Goal: Information Seeking & Learning: Learn about a topic

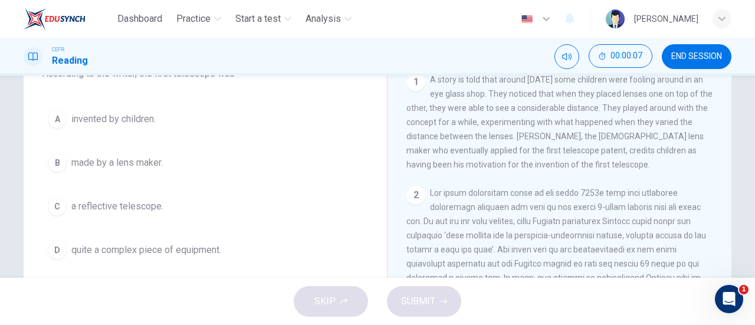
scroll to position [117, 0]
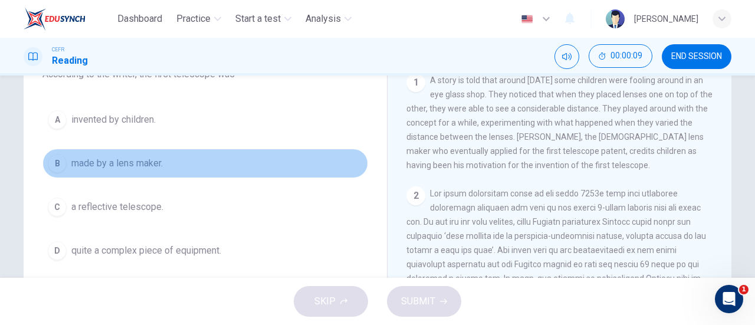
click at [166, 162] on button "B made by a lens maker." at bounding box center [205, 163] width 326 height 29
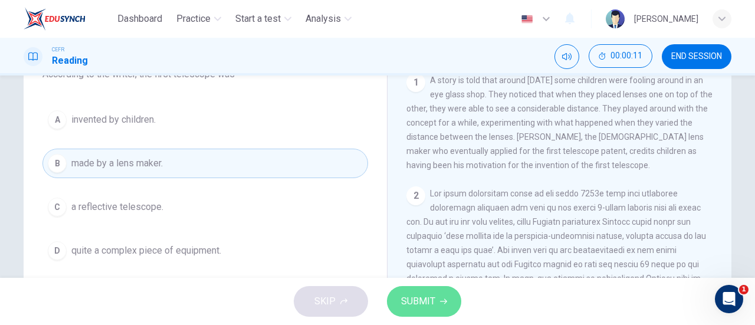
click at [433, 301] on span "SUBMIT" at bounding box center [418, 301] width 34 height 17
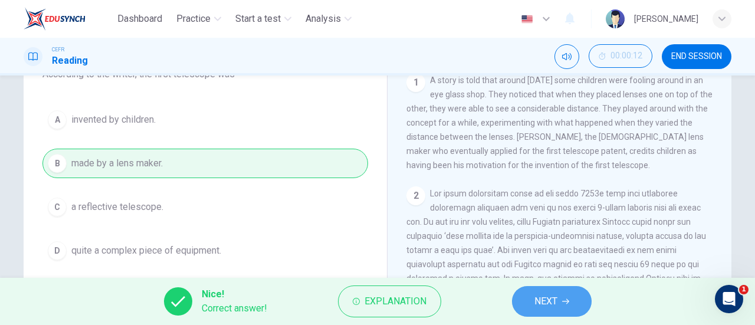
click at [552, 298] on span "NEXT" at bounding box center [545, 301] width 23 height 17
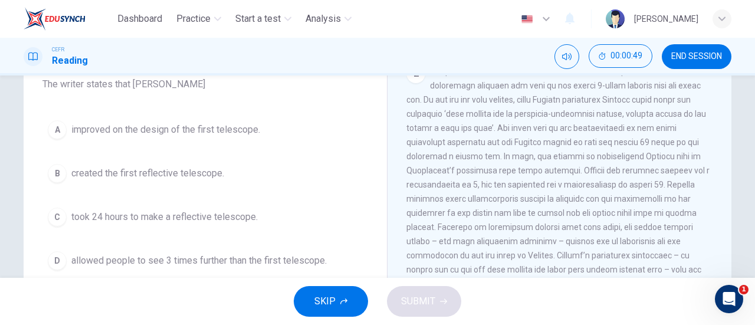
scroll to position [105, 0]
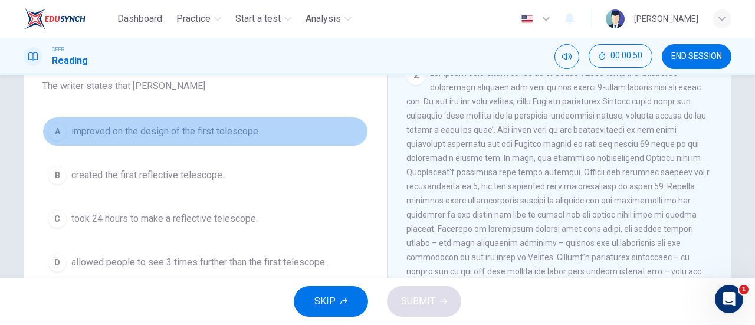
click at [231, 136] on span "improved on the design of the first telescope." at bounding box center [165, 131] width 189 height 14
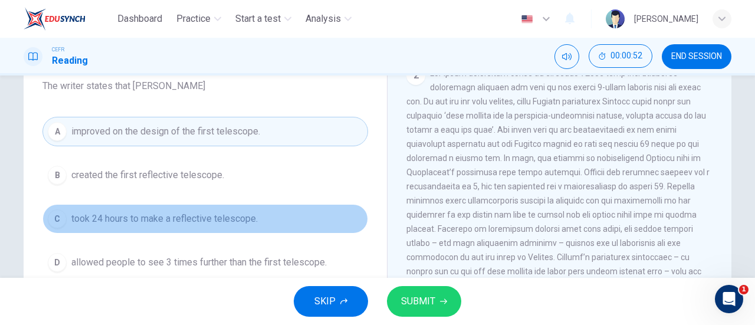
click at [245, 221] on span "took 24 hours to make a reflective telescope." at bounding box center [164, 219] width 186 height 14
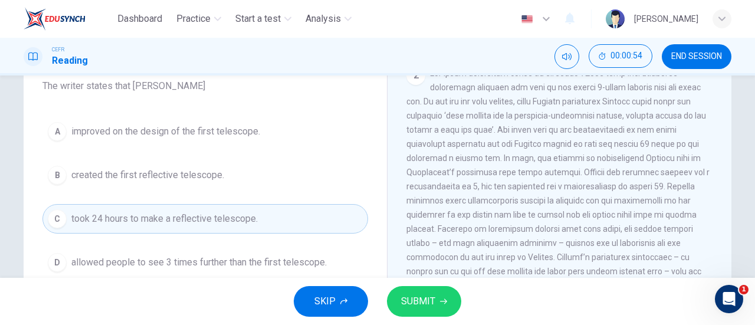
click at [417, 291] on button "SUBMIT" at bounding box center [424, 301] width 74 height 31
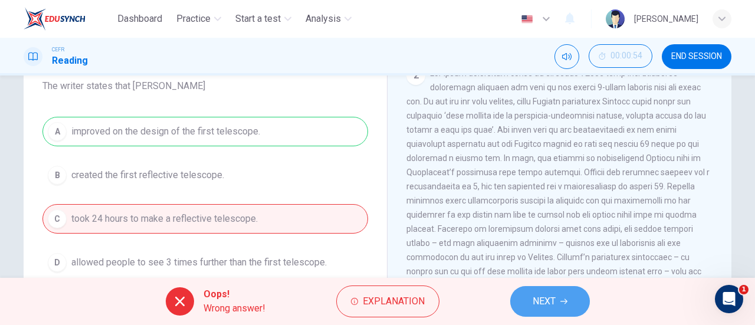
click at [547, 287] on button "NEXT" at bounding box center [550, 301] width 80 height 31
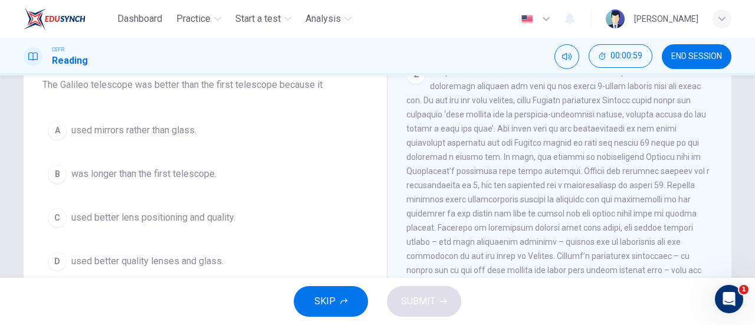
scroll to position [106, 0]
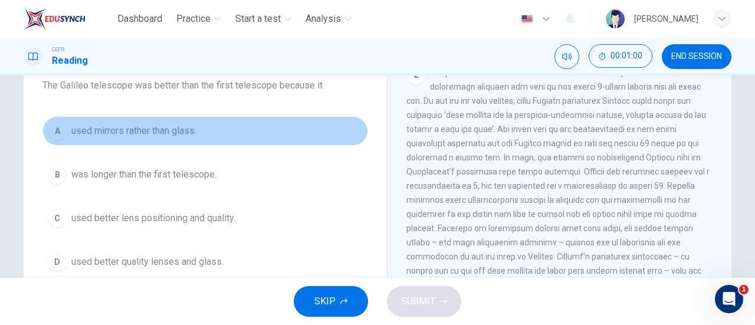
click at [166, 128] on span "used mirrors rather than glass." at bounding box center [133, 131] width 125 height 14
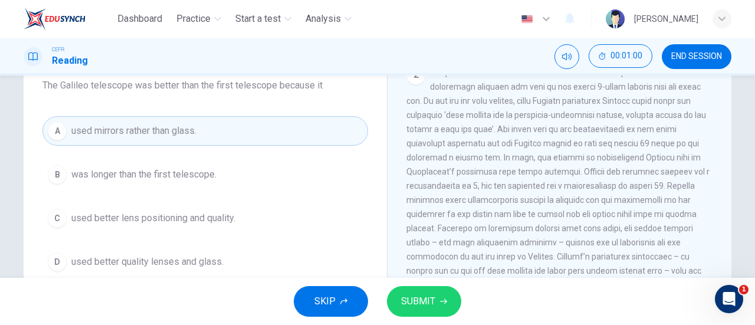
scroll to position [120, 0]
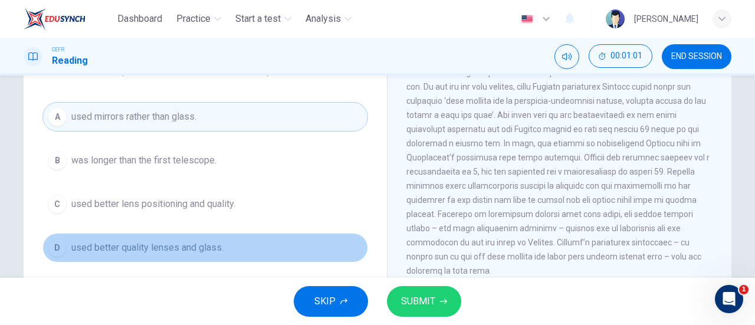
click at [188, 234] on button "D used better quality lenses and glass." at bounding box center [205, 247] width 326 height 29
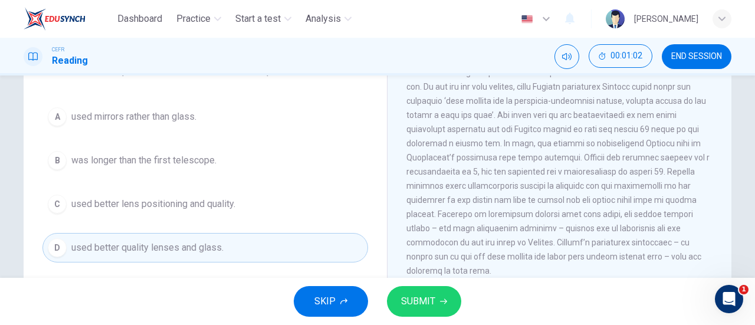
click at [410, 285] on div "SKIP SUBMIT" at bounding box center [377, 301] width 755 height 47
click at [418, 292] on button "SUBMIT" at bounding box center [424, 301] width 74 height 31
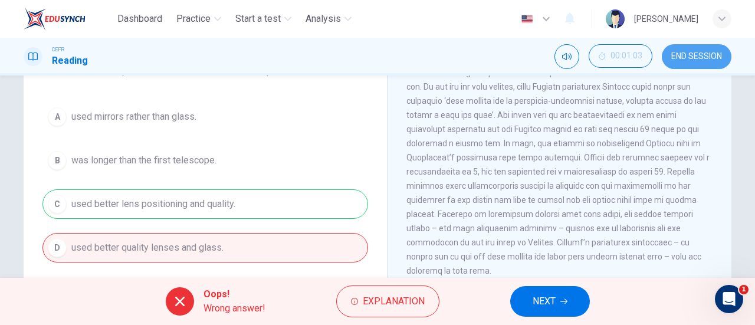
click at [695, 48] on button "END SESSION" at bounding box center [697, 56] width 70 height 25
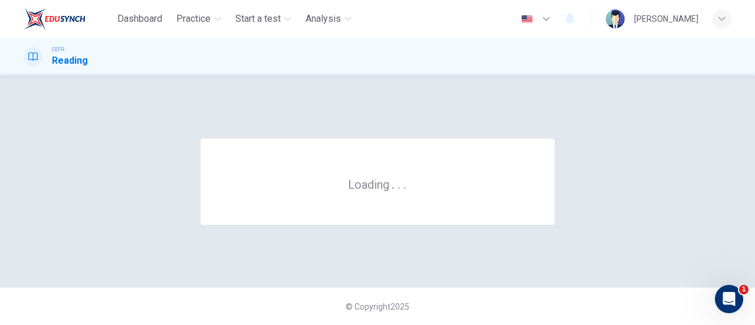
scroll to position [0, 0]
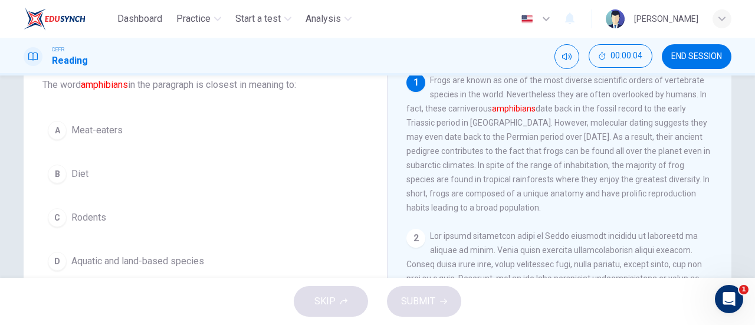
scroll to position [84, 0]
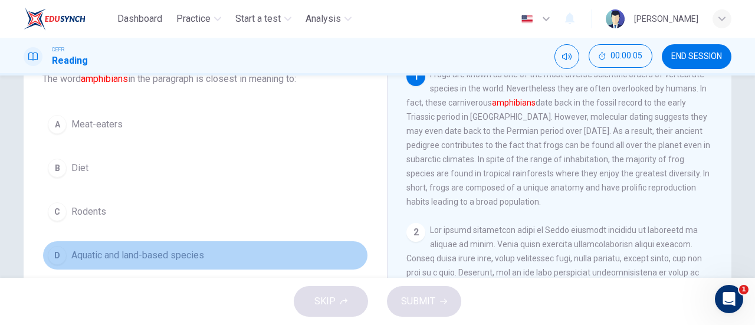
click at [174, 249] on span "Aquatic and land-based species" at bounding box center [137, 255] width 133 height 14
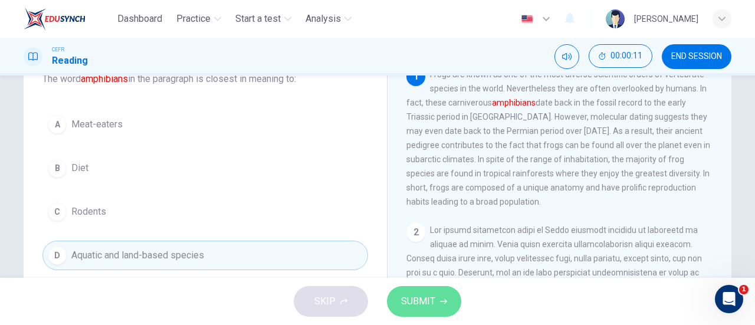
click at [439, 295] on button "SUBMIT" at bounding box center [424, 301] width 74 height 31
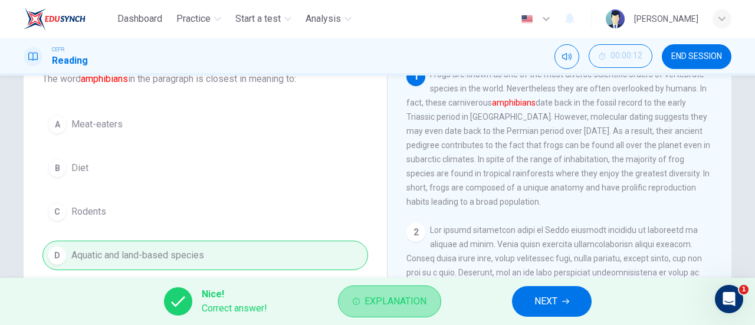
click at [370, 298] on span "Explanation" at bounding box center [395, 301] width 62 height 17
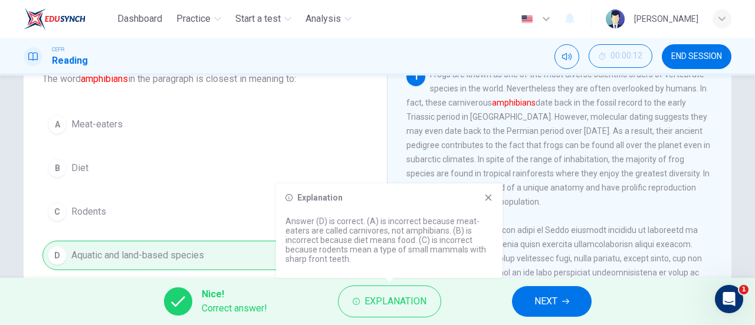
click at [517, 290] on button "NEXT" at bounding box center [552, 301] width 80 height 31
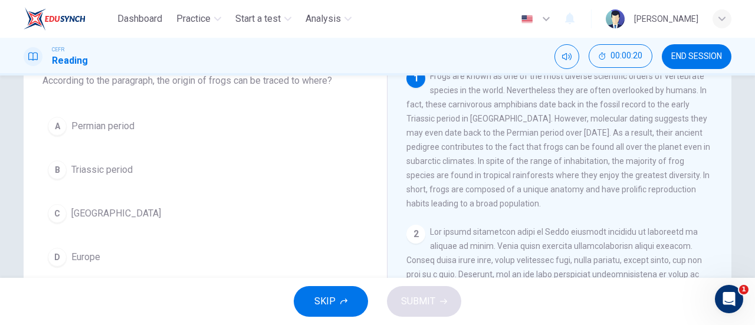
scroll to position [81, 0]
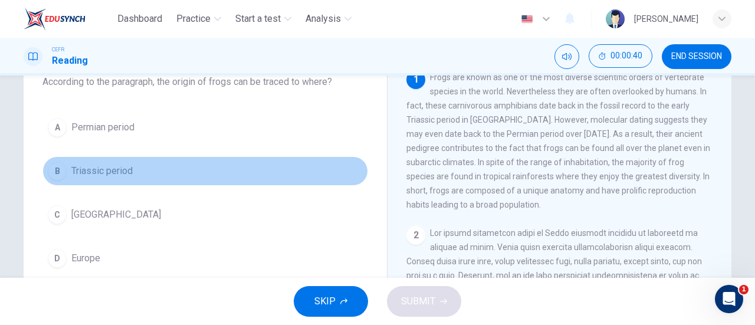
click at [116, 171] on span "Triassic period" at bounding box center [101, 171] width 61 height 14
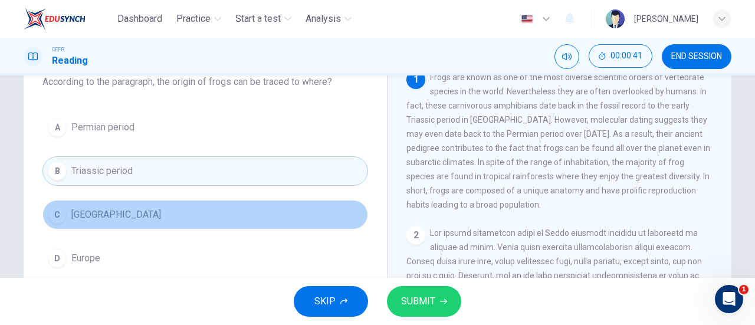
click at [118, 216] on span "Madagascar" at bounding box center [116, 215] width 90 height 14
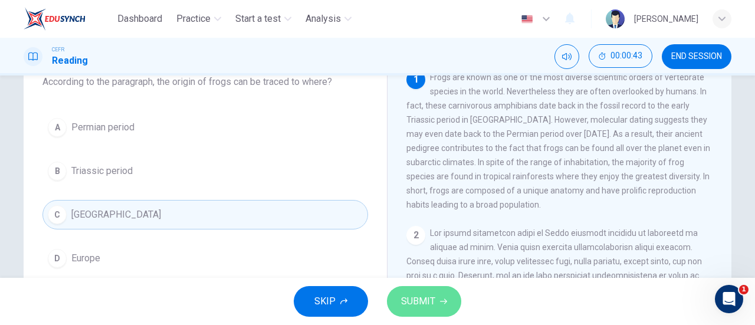
click at [439, 304] on button "SUBMIT" at bounding box center [424, 301] width 74 height 31
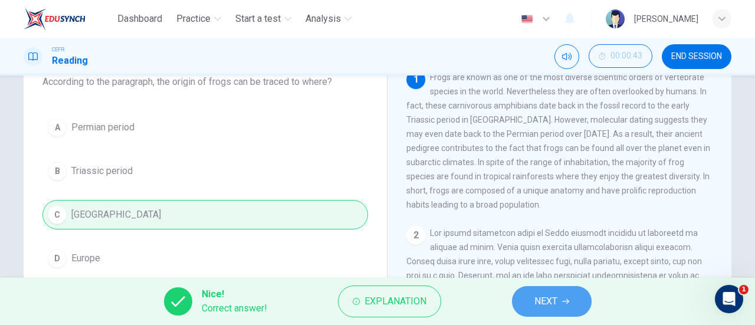
click at [566, 303] on icon "button" at bounding box center [565, 301] width 7 height 7
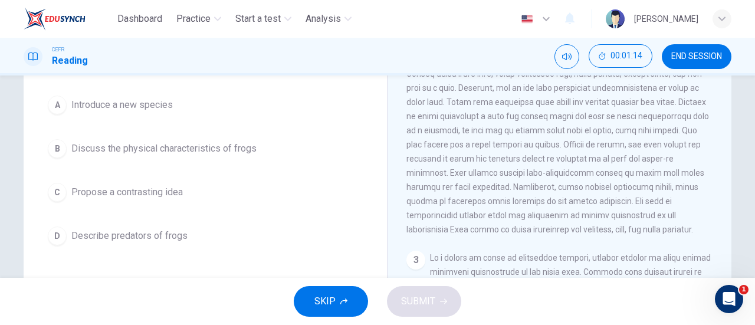
scroll to position [167, 0]
click at [162, 165] on div "A Introduce a new species B Discuss the physical characteristics of frogs C Pro…" at bounding box center [205, 170] width 326 height 160
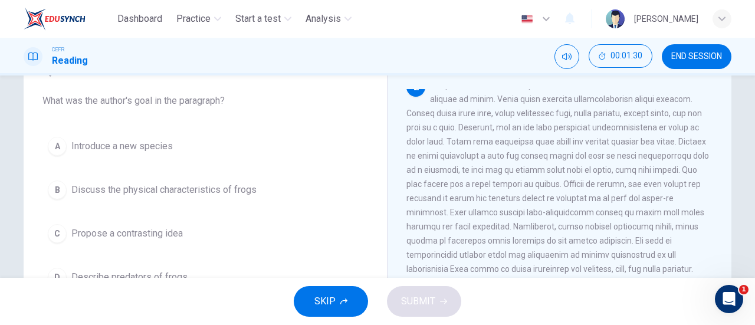
scroll to position [68, 0]
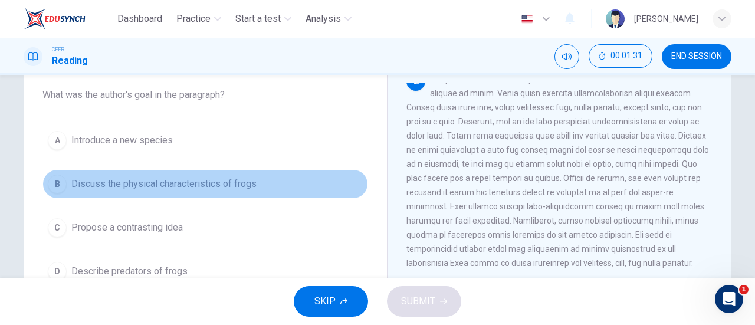
click at [175, 186] on span "Discuss the physical characteristics of frogs" at bounding box center [163, 184] width 185 height 14
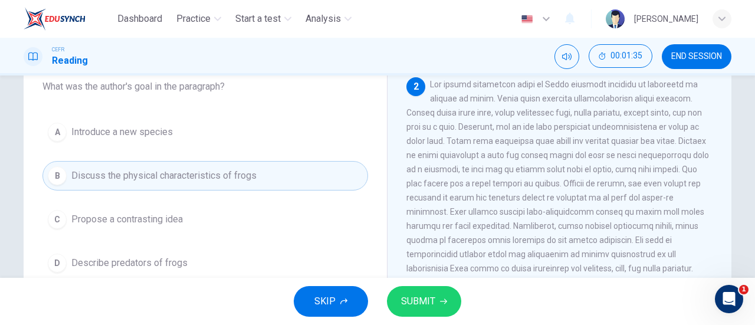
scroll to position [161, 0]
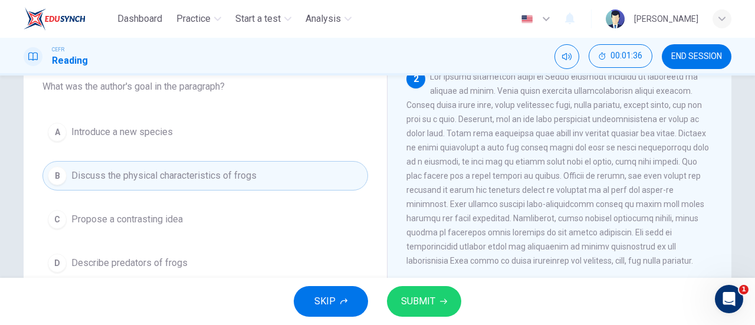
click at [430, 304] on span "SUBMIT" at bounding box center [418, 301] width 34 height 17
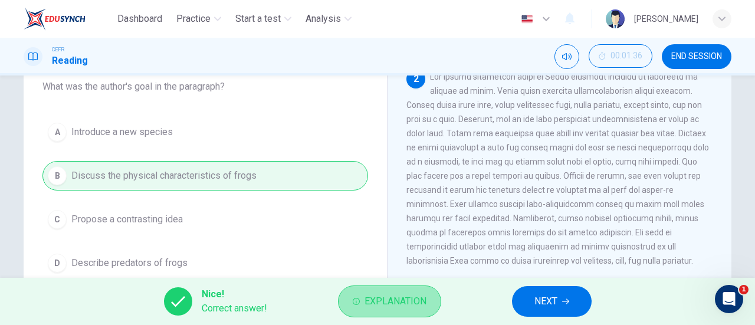
click at [379, 294] on span "Explanation" at bounding box center [395, 301] width 62 height 17
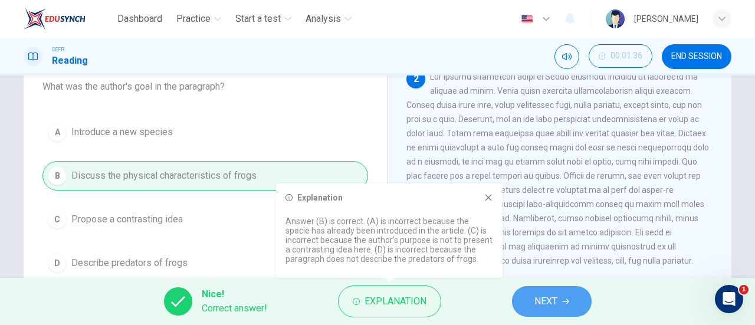
click at [551, 302] on span "NEXT" at bounding box center [545, 301] width 23 height 17
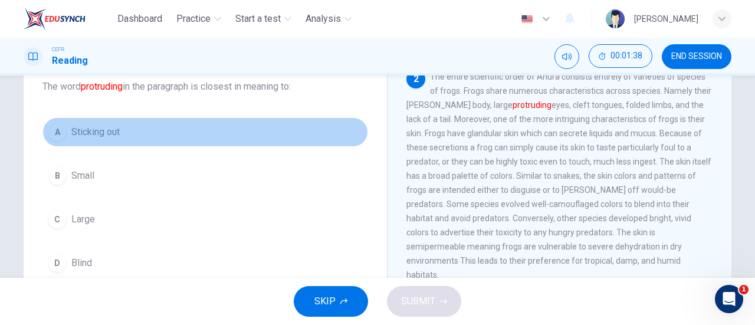
click at [151, 131] on button "A Sticking out" at bounding box center [205, 131] width 326 height 29
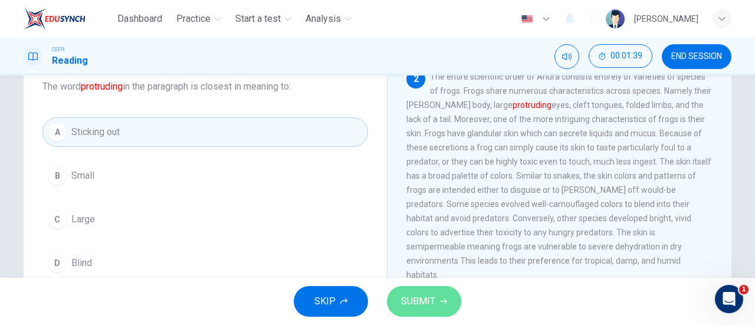
click at [423, 290] on button "SUBMIT" at bounding box center [424, 301] width 74 height 31
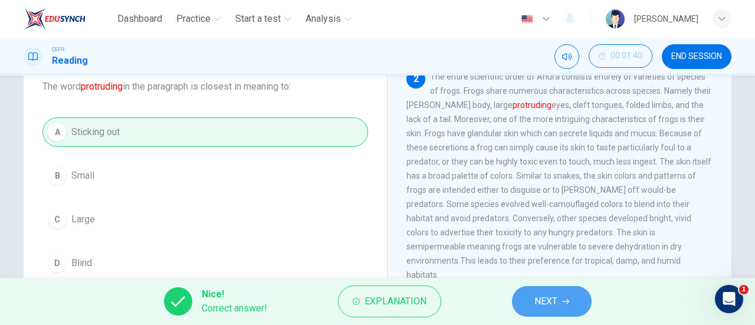
click at [541, 309] on span "NEXT" at bounding box center [545, 301] width 23 height 17
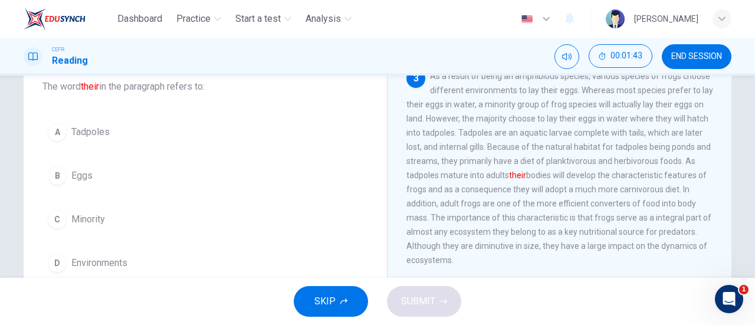
scroll to position [373, 0]
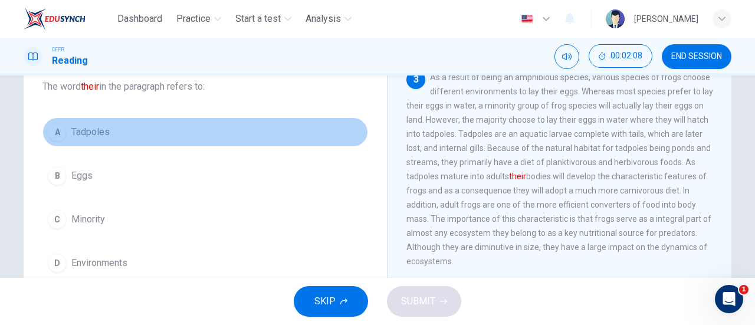
click at [86, 140] on button "A Tadpoles" at bounding box center [205, 131] width 326 height 29
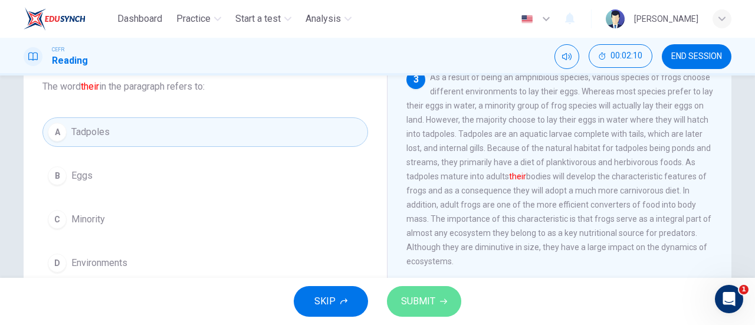
click at [409, 288] on button "SUBMIT" at bounding box center [424, 301] width 74 height 31
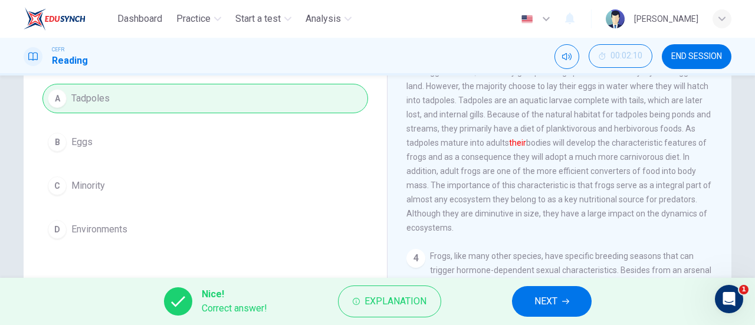
scroll to position [110, 0]
click at [550, 303] on span "NEXT" at bounding box center [545, 301] width 23 height 17
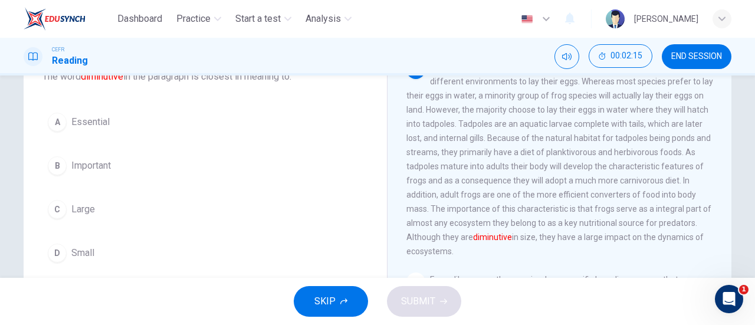
scroll to position [86, 0]
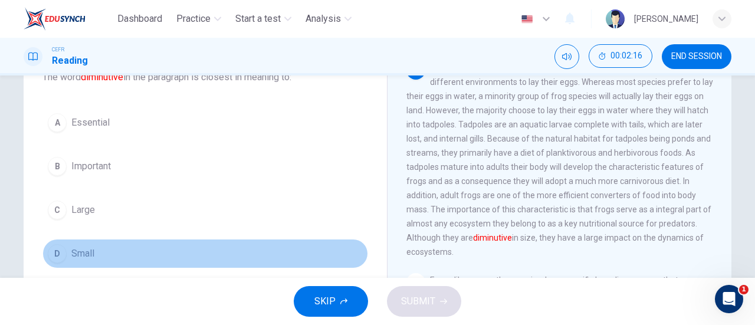
click at [96, 241] on button "D Small" at bounding box center [205, 253] width 326 height 29
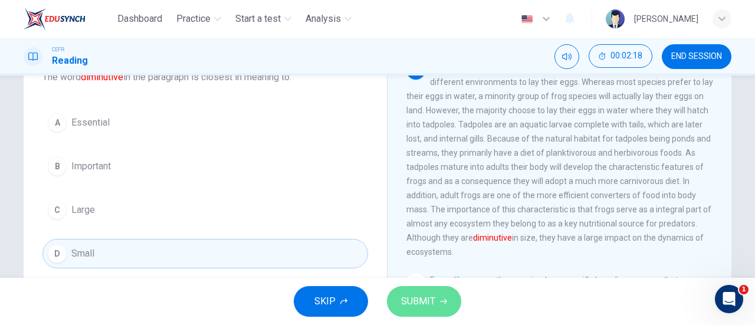
click at [410, 295] on span "SUBMIT" at bounding box center [418, 301] width 34 height 17
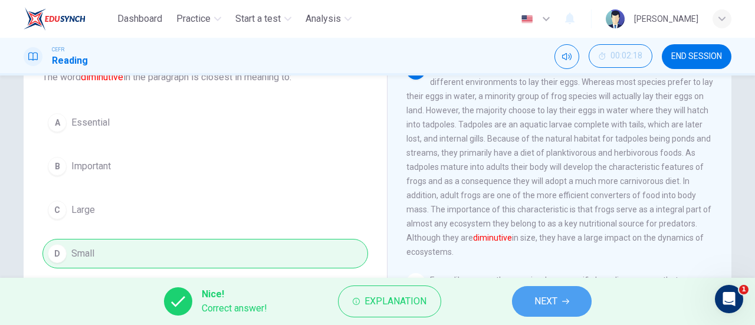
click at [552, 303] on span "NEXT" at bounding box center [545, 301] width 23 height 17
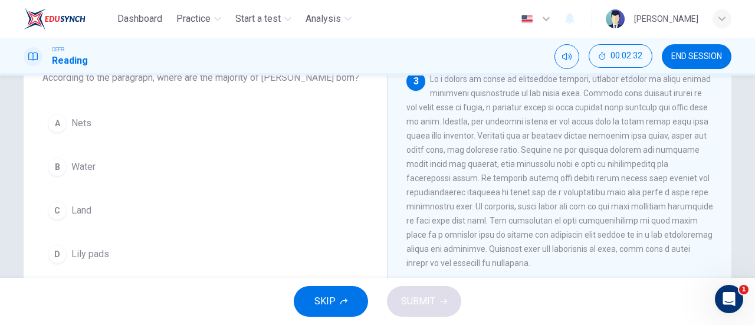
scroll to position [84, 0]
click at [104, 147] on div "A Nets B Water C Land D Lily pads" at bounding box center [205, 189] width 326 height 160
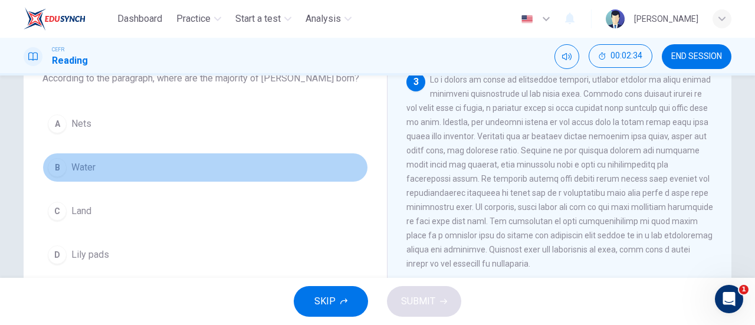
click at [96, 156] on button "B Water" at bounding box center [205, 167] width 326 height 29
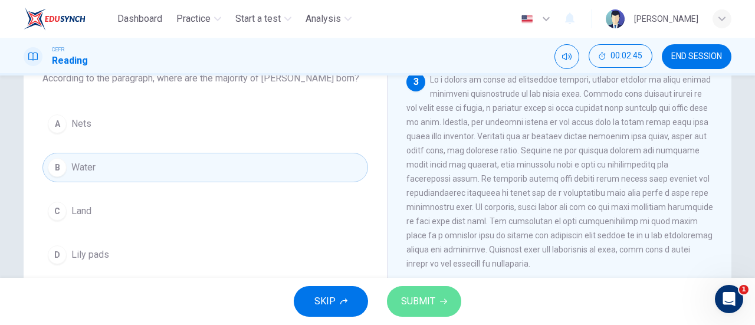
click at [432, 303] on span "SUBMIT" at bounding box center [418, 301] width 34 height 17
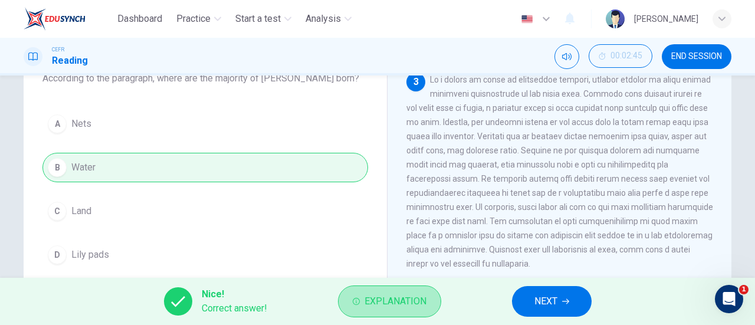
click at [432, 303] on button "Explanation" at bounding box center [389, 301] width 103 height 32
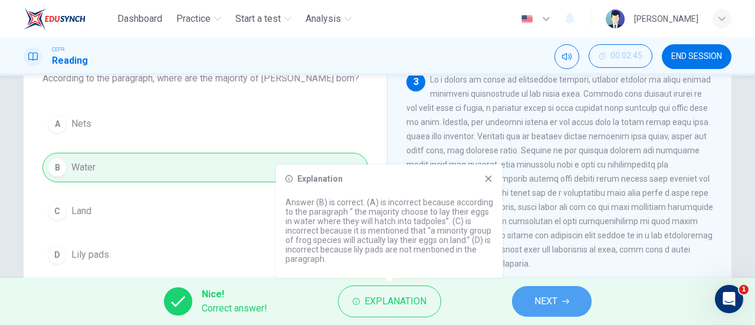
click at [530, 292] on button "NEXT" at bounding box center [552, 301] width 80 height 31
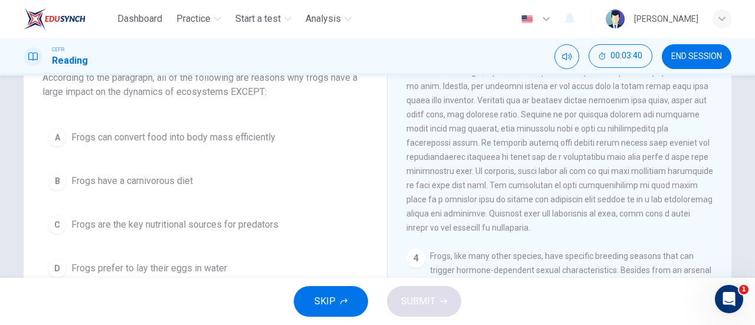
scroll to position [86, 0]
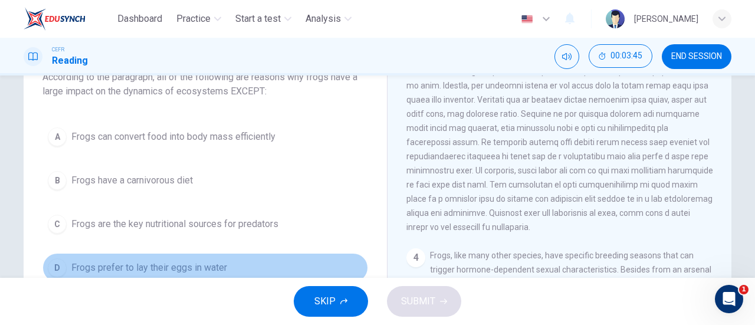
click at [209, 258] on button "D Frogs prefer to lay their eggs in water" at bounding box center [205, 267] width 326 height 29
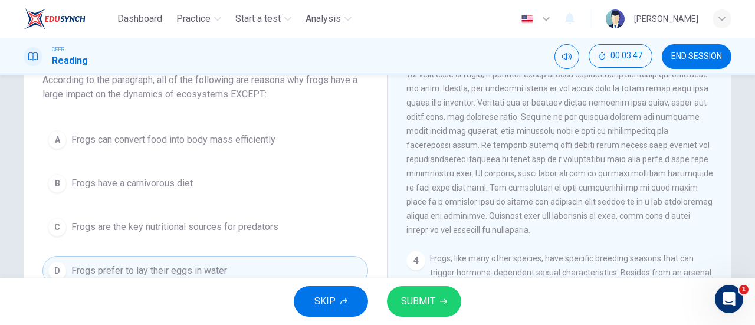
scroll to position [82, 0]
click at [440, 300] on icon "button" at bounding box center [443, 301] width 7 height 7
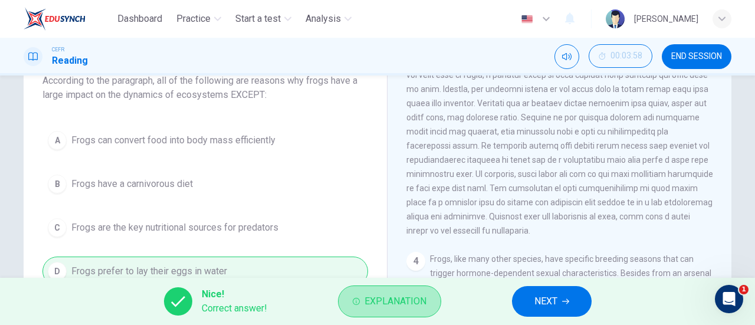
click at [439, 300] on button "Explanation" at bounding box center [389, 301] width 103 height 32
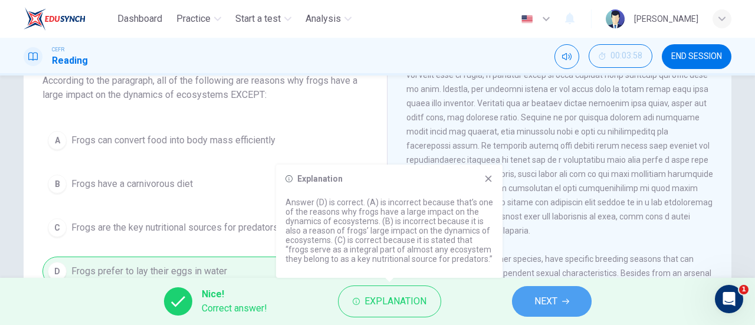
click at [520, 291] on button "NEXT" at bounding box center [552, 301] width 80 height 31
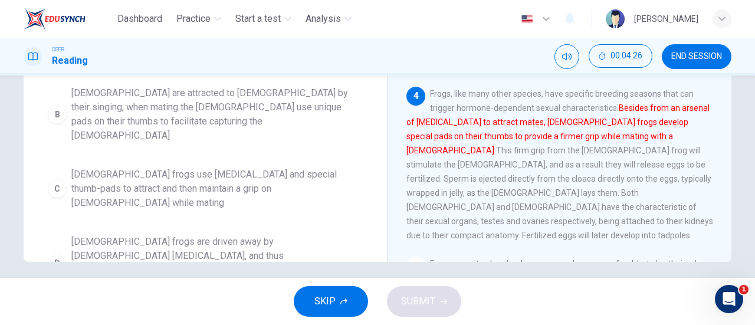
scroll to position [249, 0]
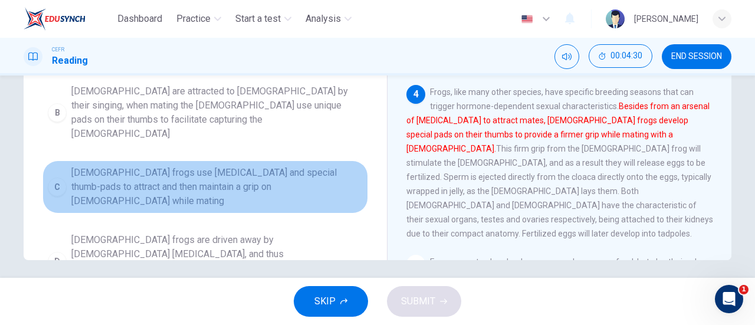
click at [287, 166] on span "Male frogs use vocal cords and special thumb-pads to attract and then maintain …" at bounding box center [216, 187] width 291 height 42
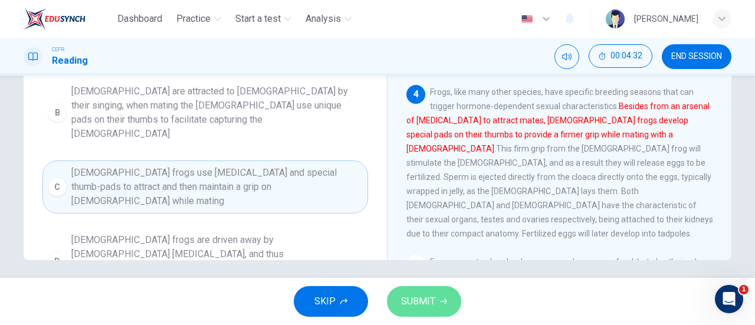
click at [435, 305] on button "SUBMIT" at bounding box center [424, 301] width 74 height 31
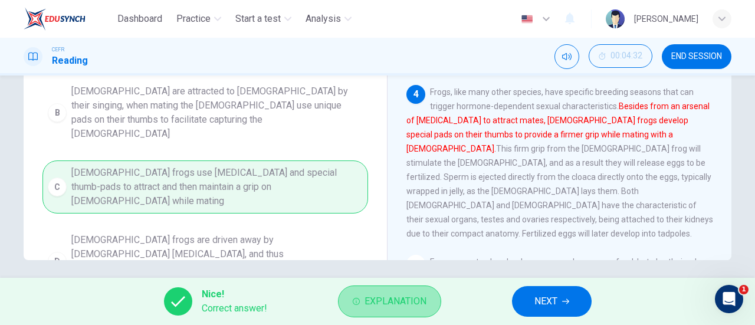
click at [423, 295] on span "Explanation" at bounding box center [395, 301] width 62 height 17
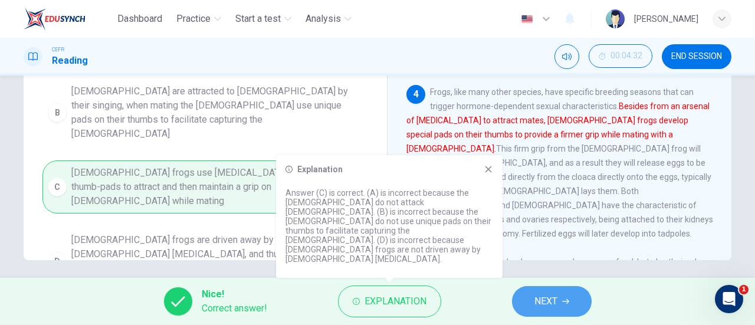
click at [543, 300] on span "NEXT" at bounding box center [545, 301] width 23 height 17
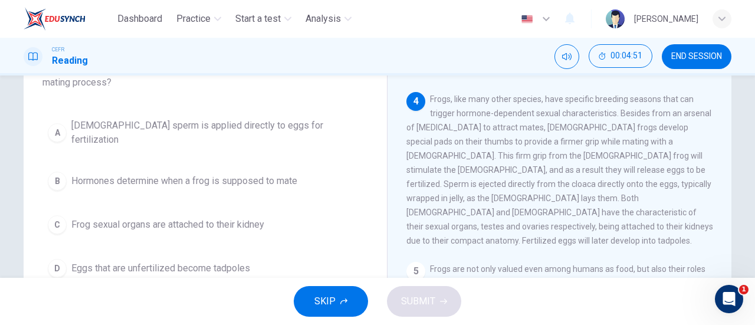
scroll to position [96, 0]
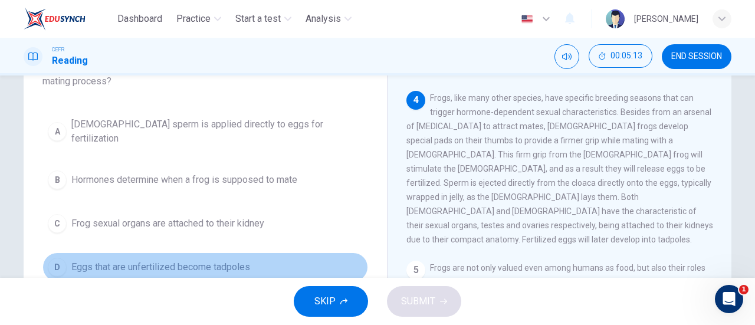
click at [192, 260] on span "Eggs that are unfertilized become tadpoles" at bounding box center [160, 267] width 179 height 14
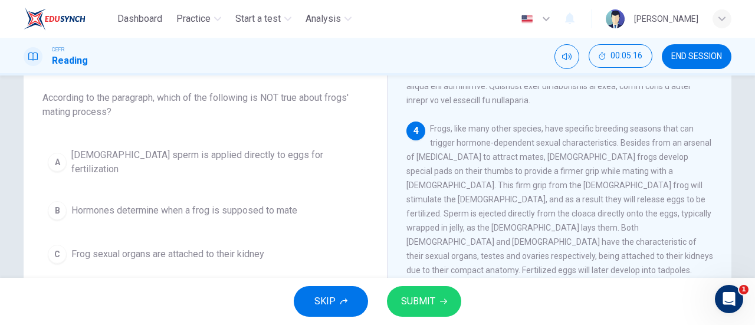
scroll to position [85, 0]
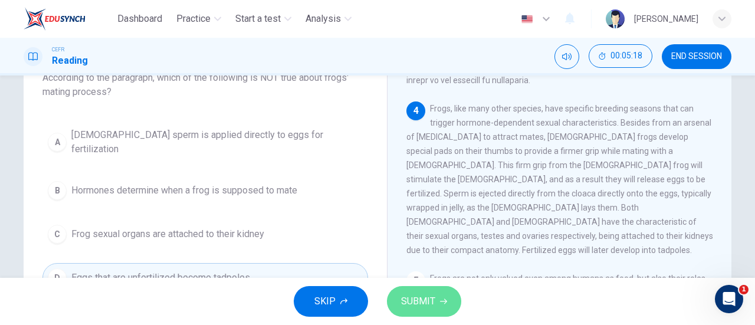
click at [410, 296] on span "SUBMIT" at bounding box center [418, 301] width 34 height 17
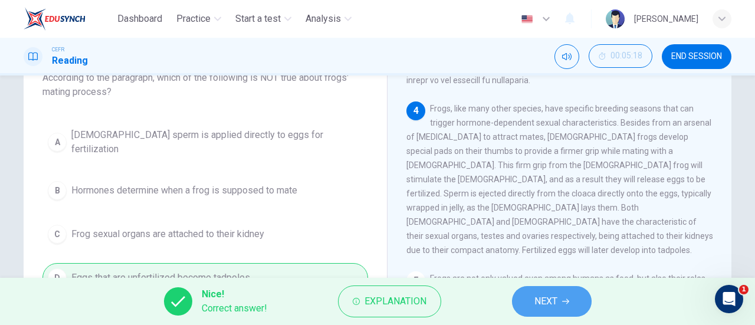
click at [524, 300] on button "NEXT" at bounding box center [552, 301] width 80 height 31
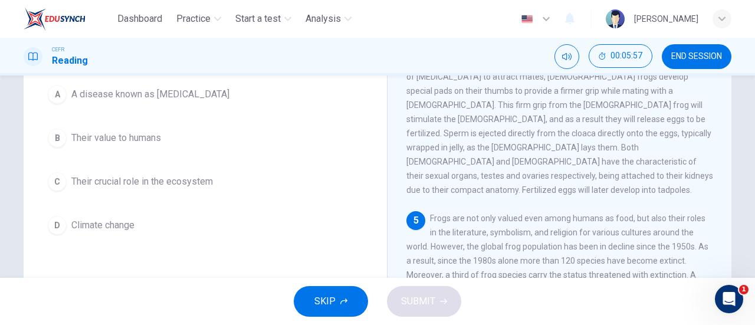
scroll to position [114, 0]
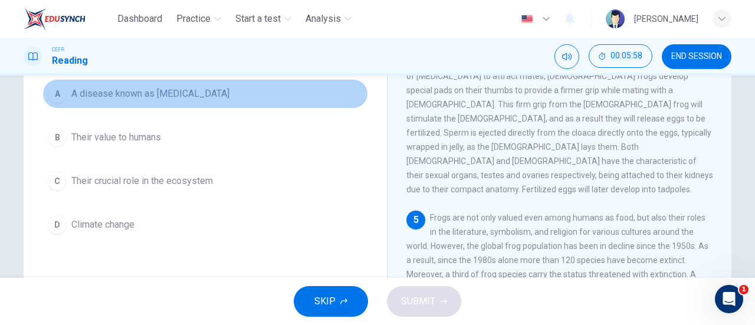
click at [202, 88] on span "A disease known as chytridiomycosis" at bounding box center [150, 94] width 158 height 14
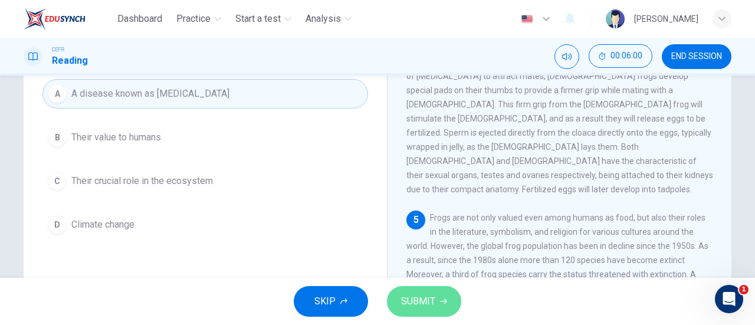
click at [440, 298] on icon "button" at bounding box center [443, 301] width 7 height 7
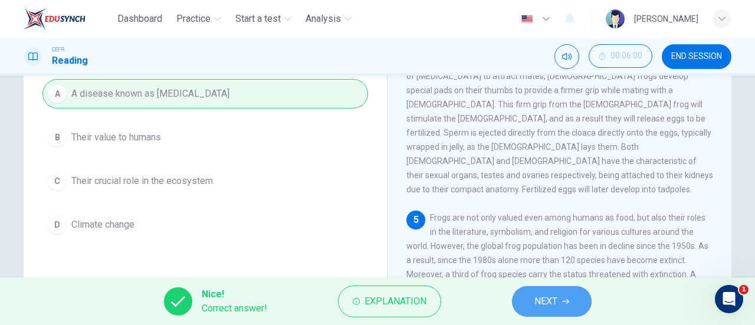
click at [529, 299] on button "NEXT" at bounding box center [552, 301] width 80 height 31
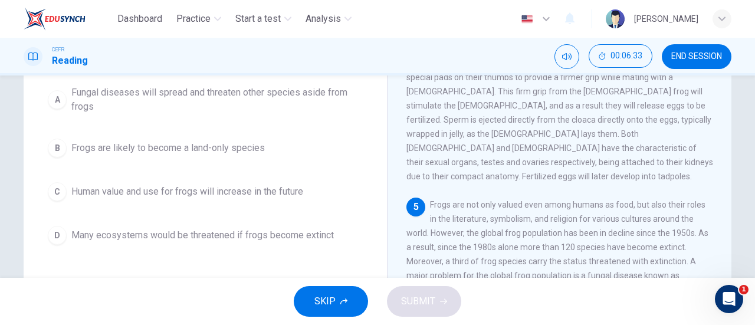
scroll to position [128, 0]
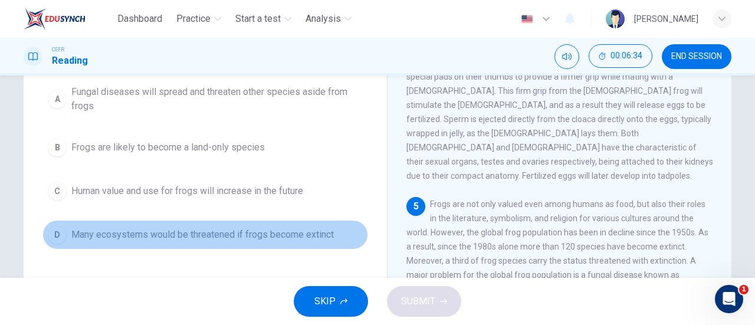
click at [195, 221] on button "D Many ecosystems would be threatened if frogs become extinct" at bounding box center [205, 234] width 326 height 29
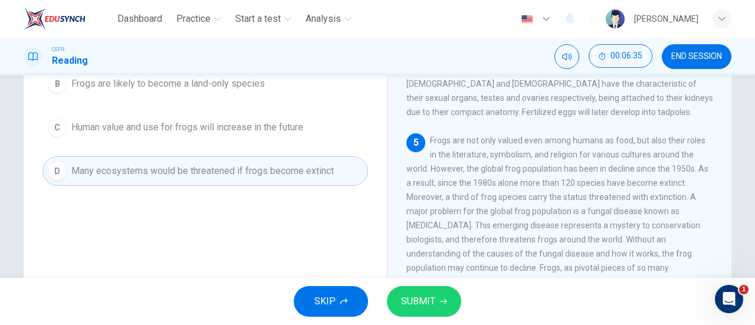
scroll to position [198, 0]
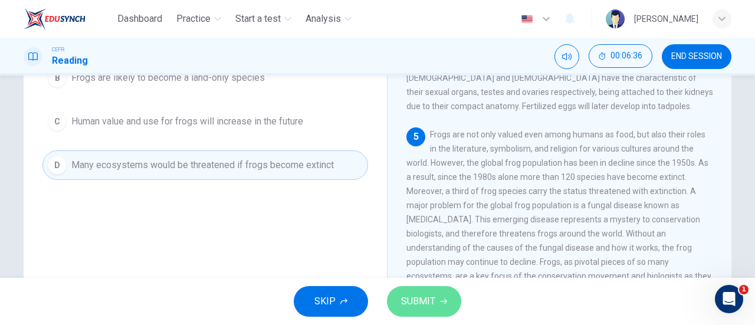
click at [406, 300] on span "SUBMIT" at bounding box center [418, 301] width 34 height 17
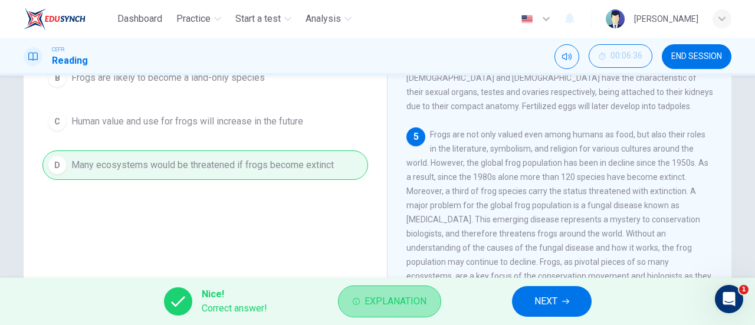
click at [412, 289] on button "Explanation" at bounding box center [389, 301] width 103 height 32
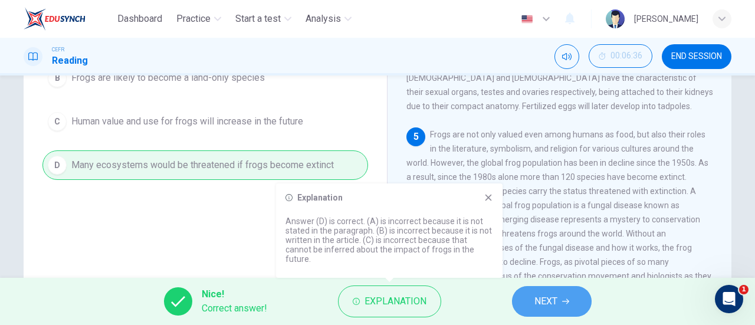
click at [541, 303] on span "NEXT" at bounding box center [545, 301] width 23 height 17
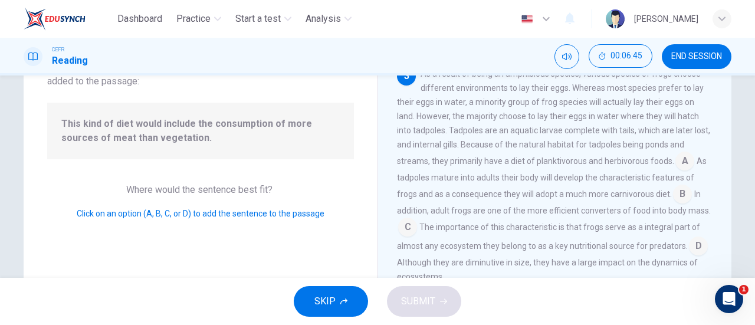
scroll to position [93, 0]
click at [673, 192] on input at bounding box center [682, 195] width 19 height 19
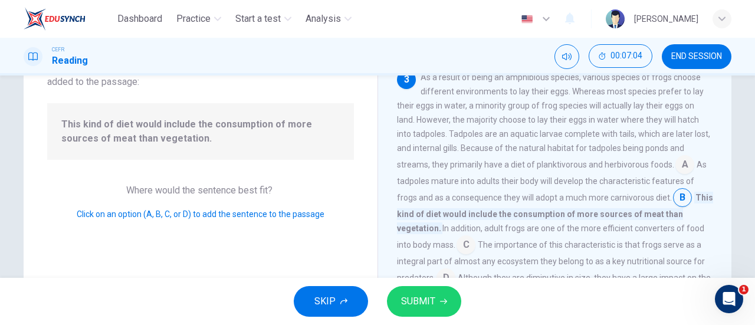
scroll to position [354, 0]
click at [678, 158] on input at bounding box center [684, 167] width 19 height 19
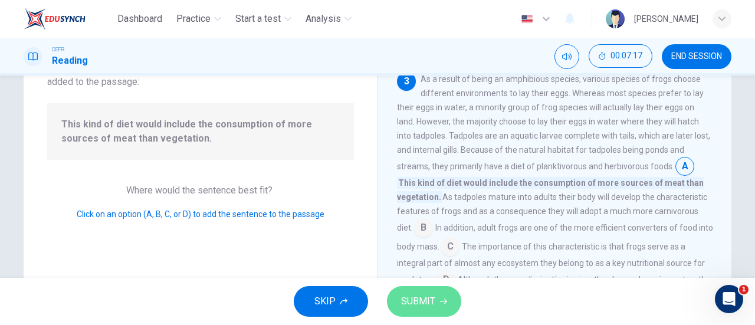
click at [429, 293] on span "SUBMIT" at bounding box center [418, 301] width 34 height 17
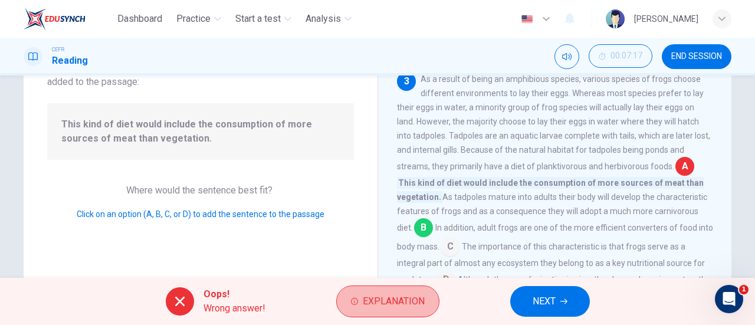
click at [429, 293] on button "Explanation" at bounding box center [387, 301] width 103 height 32
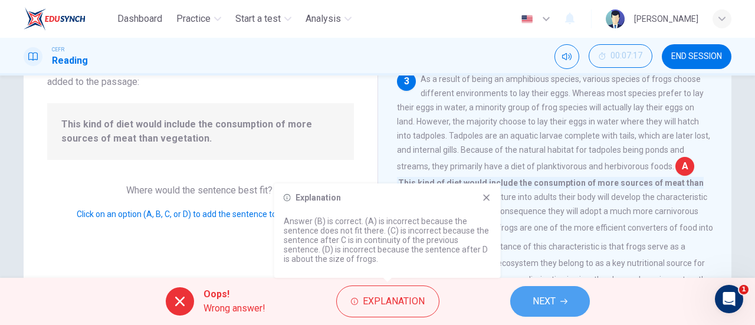
click at [546, 300] on span "NEXT" at bounding box center [543, 301] width 23 height 17
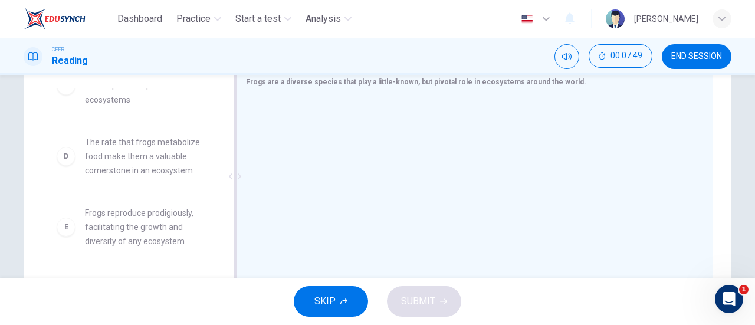
scroll to position [176, 0]
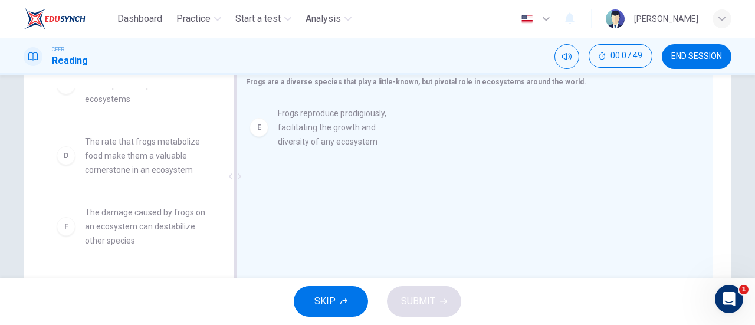
drag, startPoint x: 169, startPoint y: 225, endPoint x: 377, endPoint y: 123, distance: 231.5
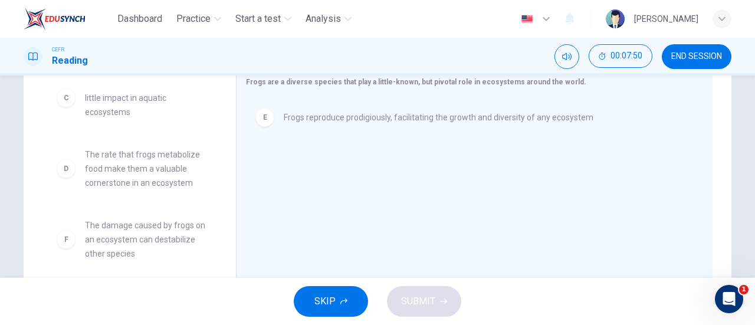
scroll to position [163, 0]
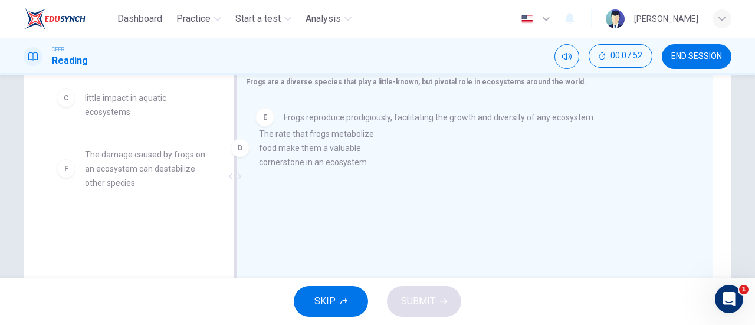
drag, startPoint x: 160, startPoint y: 189, endPoint x: 384, endPoint y: 170, distance: 224.8
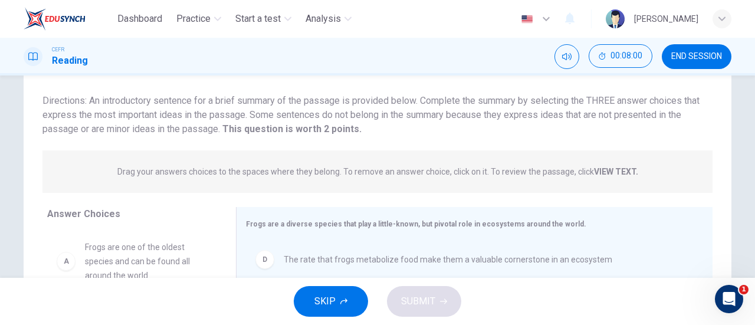
scroll to position [38, 0]
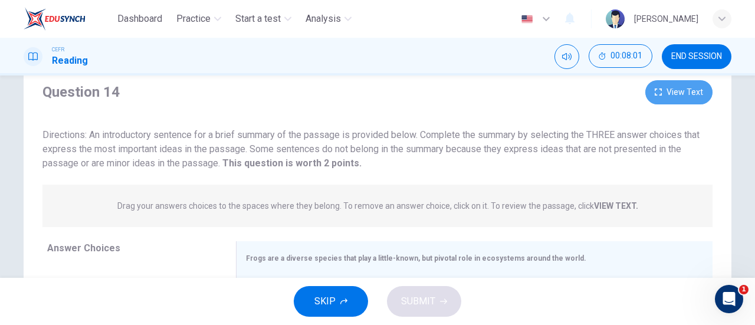
click at [662, 95] on button "View Text" at bounding box center [678, 92] width 67 height 24
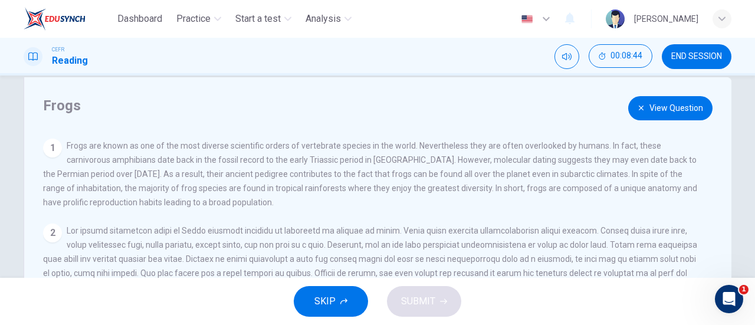
scroll to position [21, 0]
click at [633, 115] on button "View Question" at bounding box center [670, 109] width 84 height 24
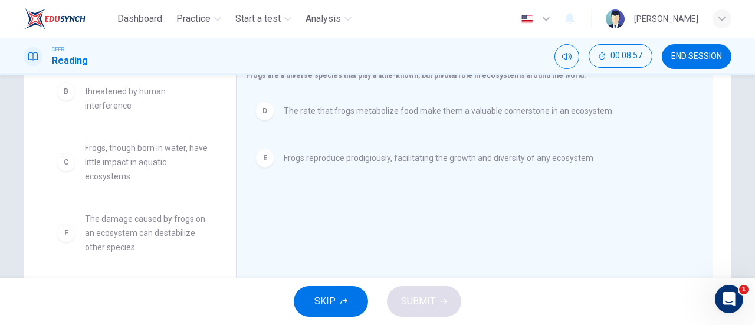
scroll to position [228, 0]
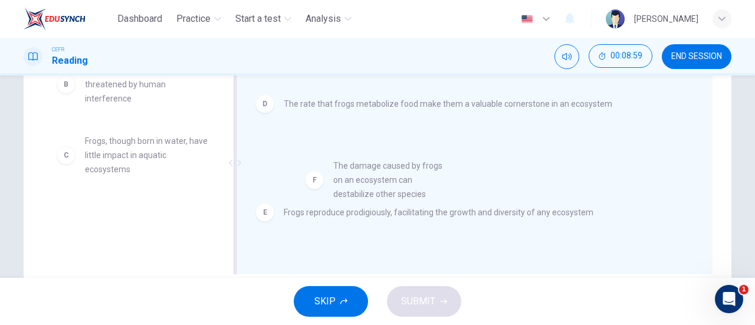
drag, startPoint x: 159, startPoint y: 223, endPoint x: 413, endPoint y: 177, distance: 258.9
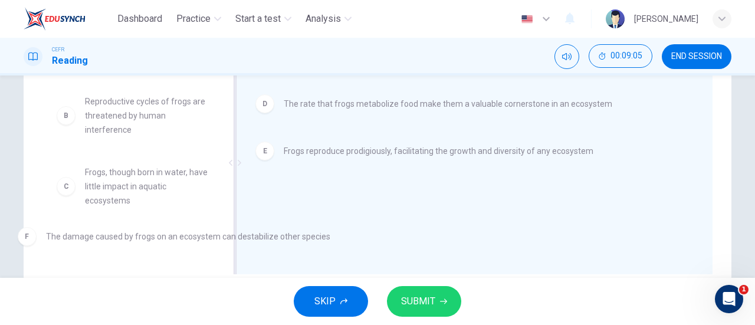
scroll to position [67, 0]
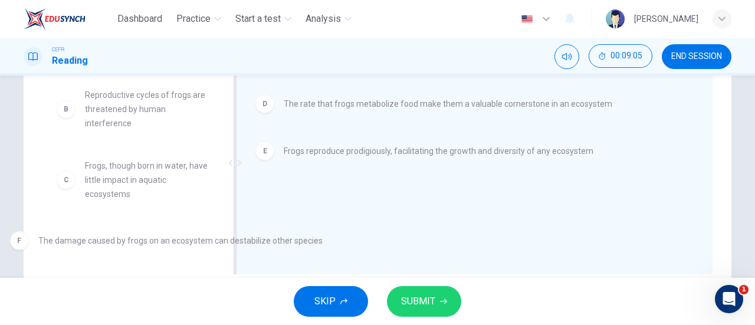
drag, startPoint x: 349, startPoint y: 208, endPoint x: 103, endPoint y: 249, distance: 249.9
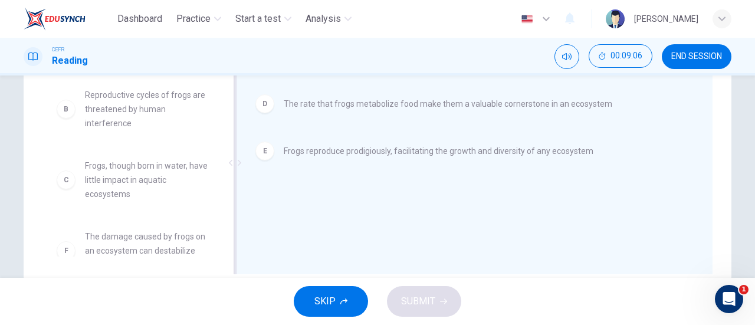
scroll to position [0, 0]
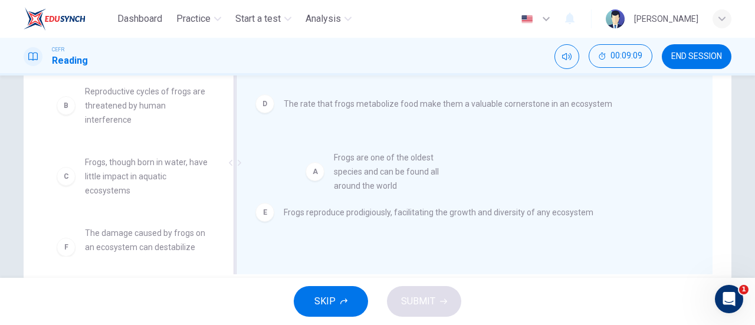
drag, startPoint x: 151, startPoint y: 109, endPoint x: 422, endPoint y: 182, distance: 280.4
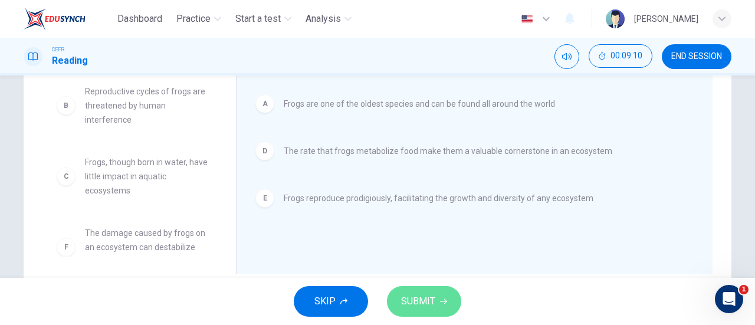
click at [442, 303] on icon "button" at bounding box center [443, 301] width 7 height 7
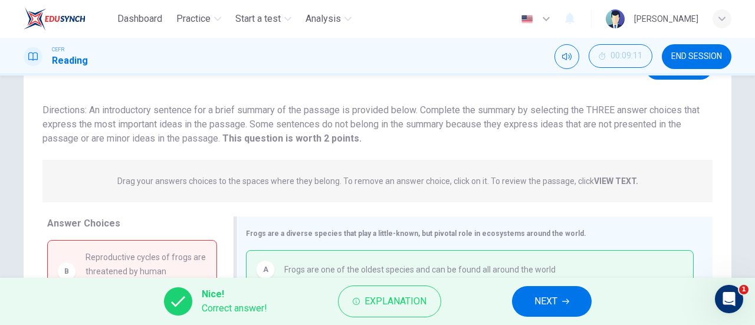
scroll to position [59, 0]
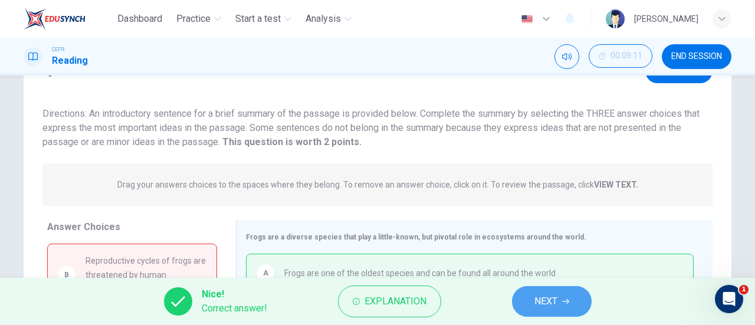
click at [558, 301] on button "NEXT" at bounding box center [552, 301] width 80 height 31
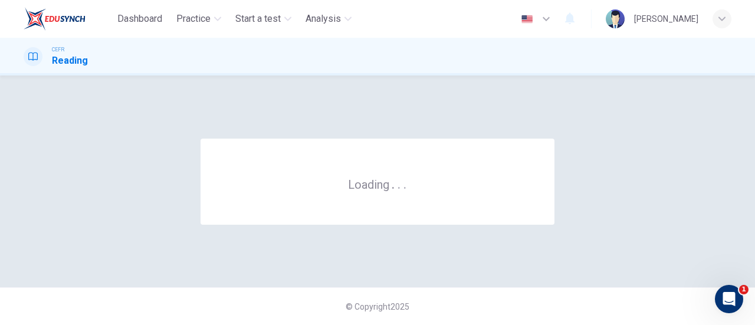
scroll to position [0, 0]
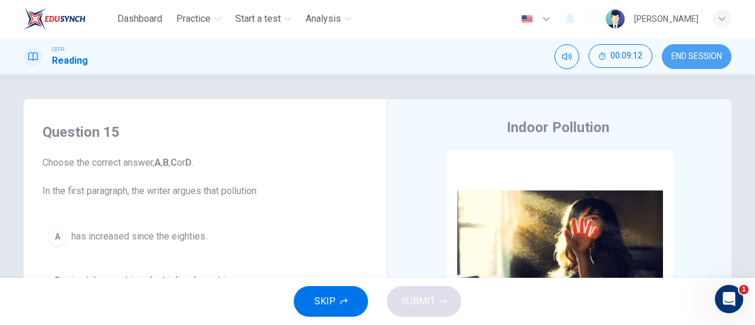
click at [696, 58] on span "END SESSION" at bounding box center [696, 56] width 51 height 9
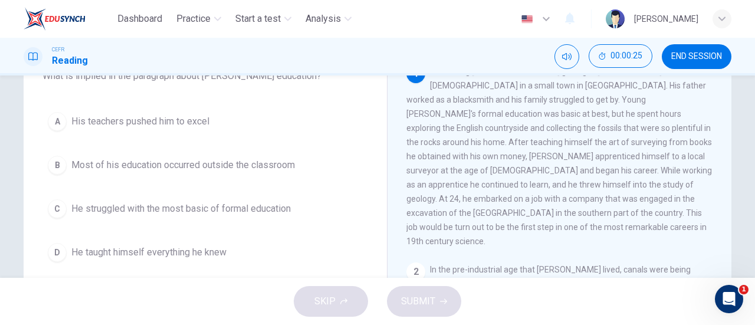
scroll to position [87, 0]
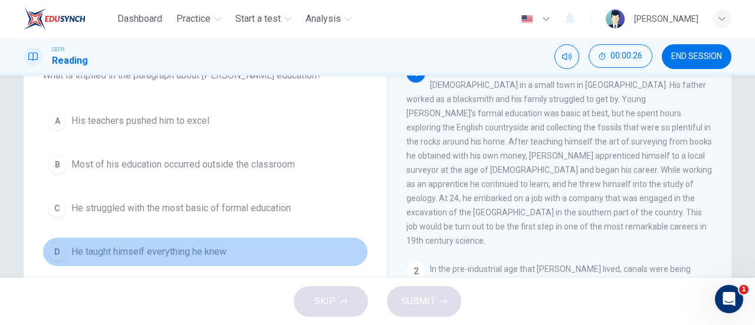
click at [192, 238] on button "D He taught himself everything he knew" at bounding box center [205, 251] width 326 height 29
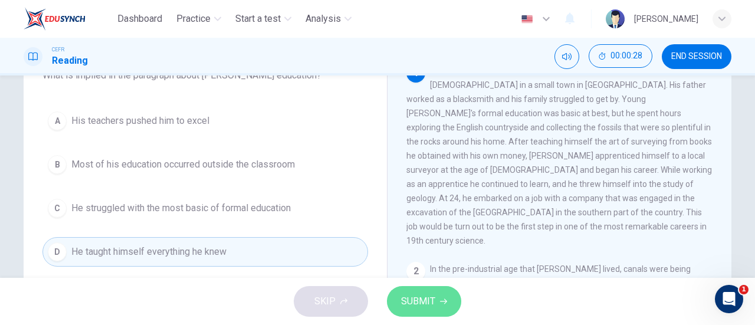
click at [441, 299] on icon "button" at bounding box center [443, 301] width 7 height 7
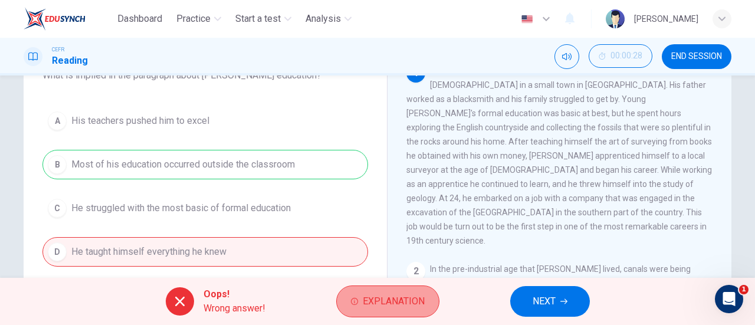
click at [409, 310] on button "Explanation" at bounding box center [387, 301] width 103 height 32
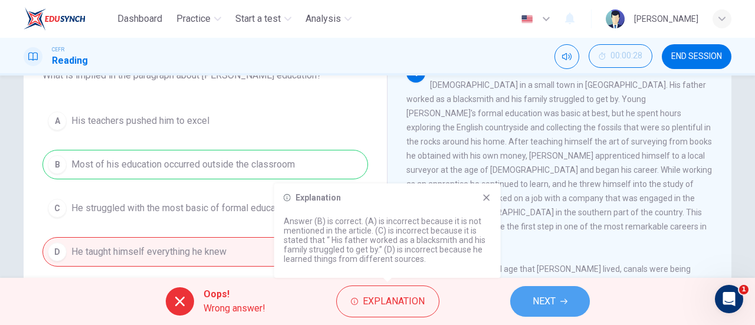
click at [525, 293] on button "NEXT" at bounding box center [550, 301] width 80 height 31
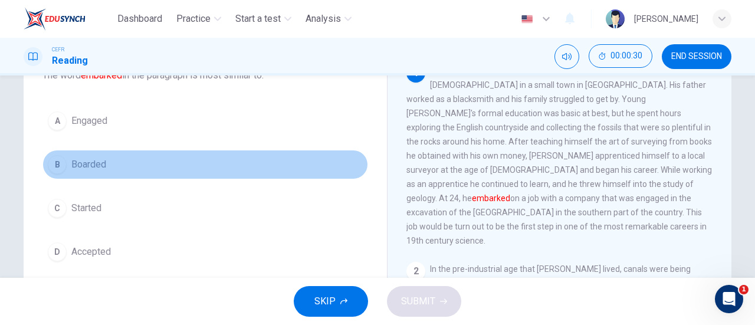
click at [134, 168] on button "B Boarded" at bounding box center [205, 164] width 326 height 29
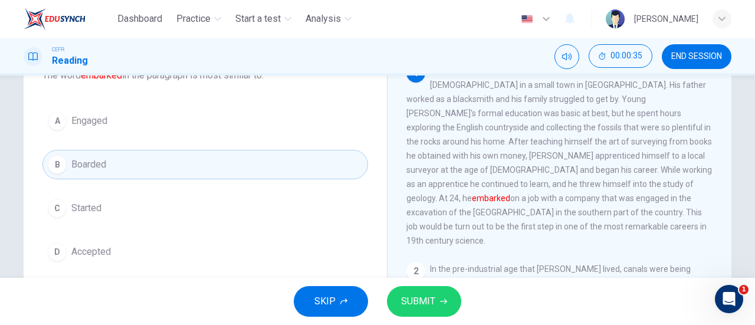
click at [238, 198] on button "C Started" at bounding box center [205, 207] width 326 height 29
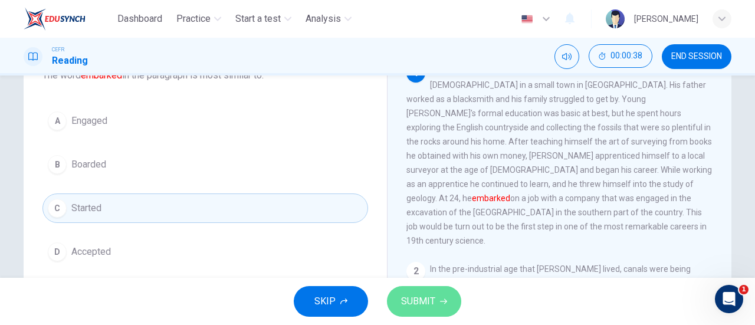
click at [432, 297] on span "SUBMIT" at bounding box center [418, 301] width 34 height 17
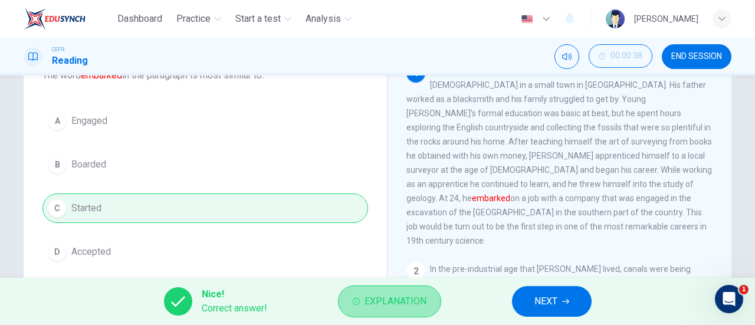
click at [400, 307] on span "Explanation" at bounding box center [395, 301] width 62 height 17
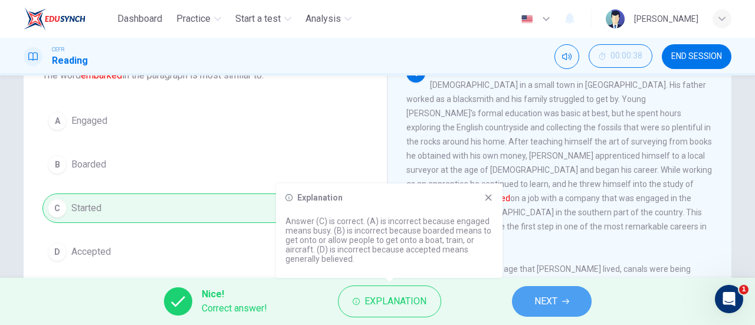
click at [529, 301] on button "NEXT" at bounding box center [552, 301] width 80 height 31
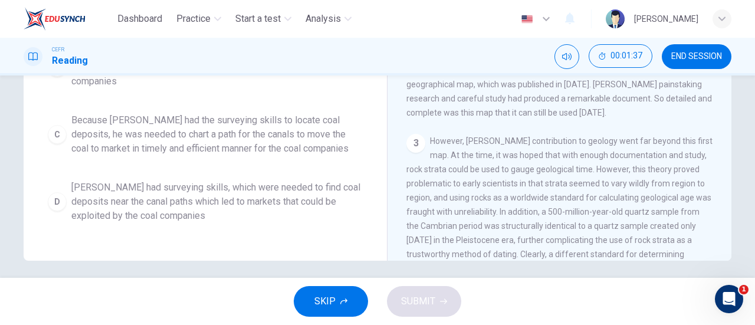
scroll to position [248, 0]
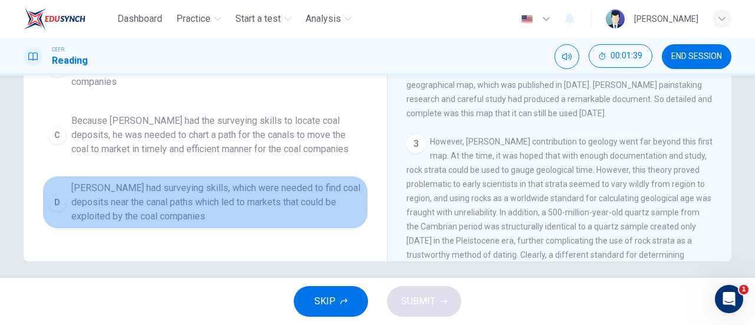
click at [236, 176] on button "D Smith had surveying skills, which were needed to find coal deposits near the …" at bounding box center [205, 202] width 326 height 53
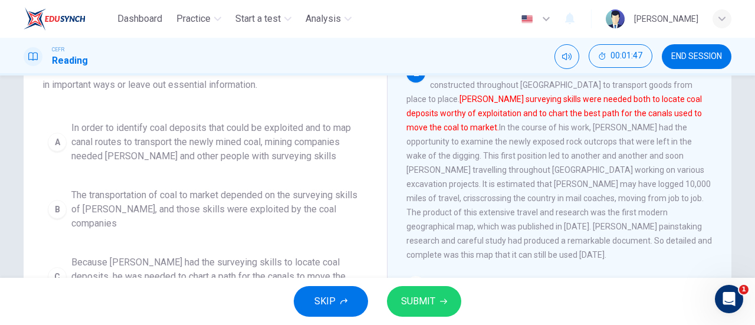
scroll to position [106, 0]
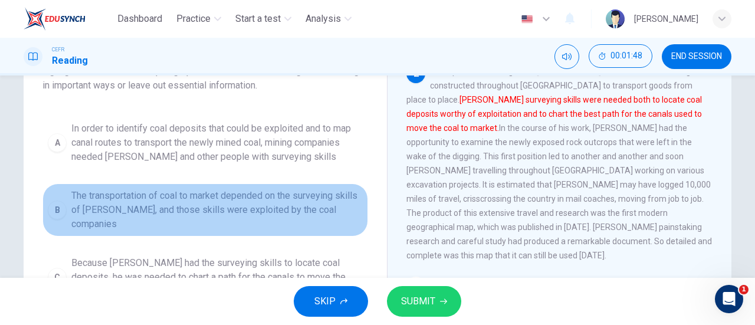
click at [318, 190] on span "The transportation of coal to market depended on the surveying skills of Smith,…" at bounding box center [216, 210] width 291 height 42
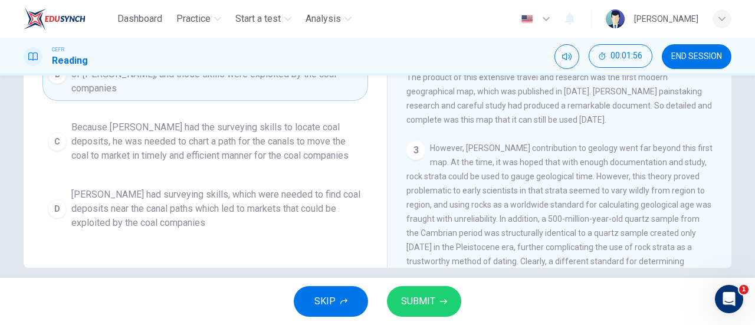
scroll to position [241, 0]
click at [318, 190] on span "Smith had surveying skills, which were needed to find coal deposits near the ca…" at bounding box center [216, 209] width 291 height 42
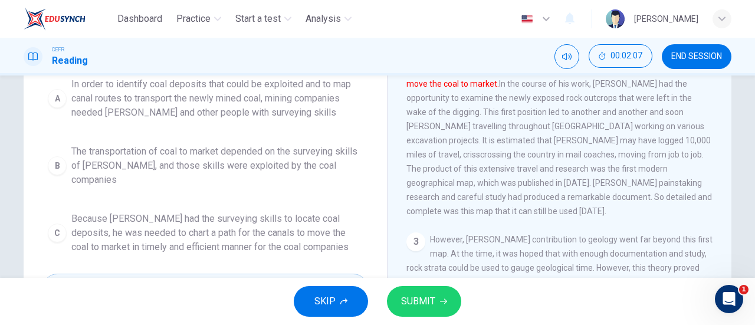
scroll to position [149, 0]
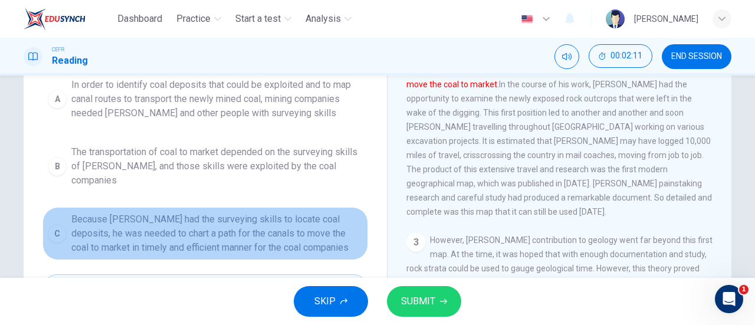
click at [297, 212] on span "Because Smith had the surveying skills to locate coal deposits, he was needed t…" at bounding box center [216, 233] width 291 height 42
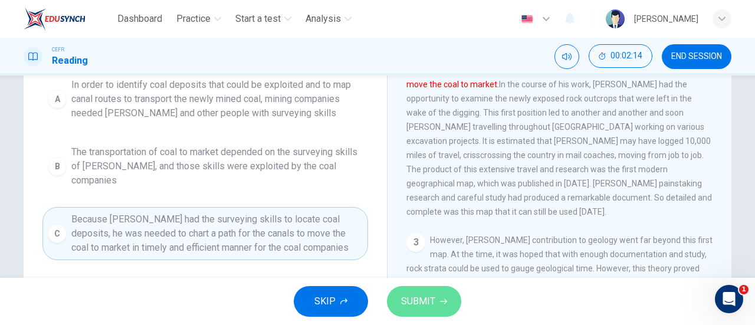
click at [420, 295] on span "SUBMIT" at bounding box center [418, 301] width 34 height 17
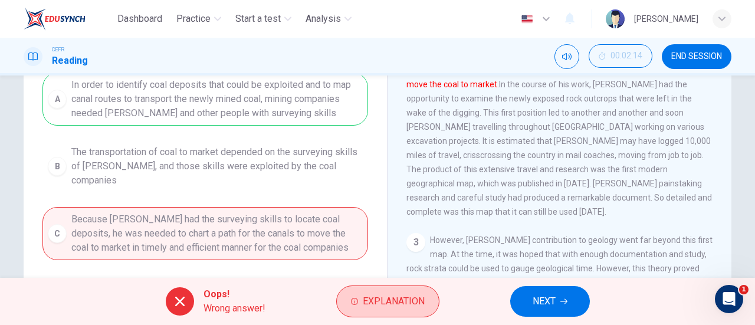
click at [419, 302] on span "Explanation" at bounding box center [394, 301] width 62 height 17
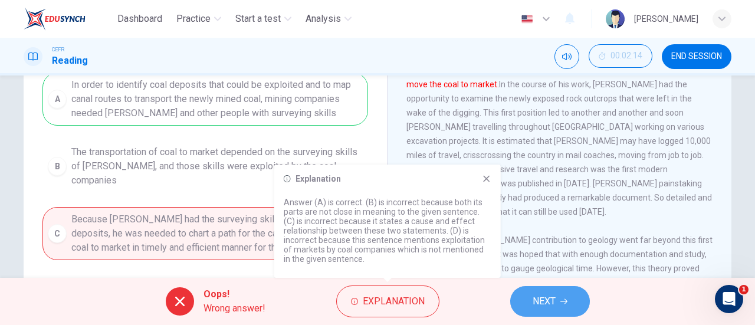
click at [519, 311] on button "NEXT" at bounding box center [550, 301] width 80 height 31
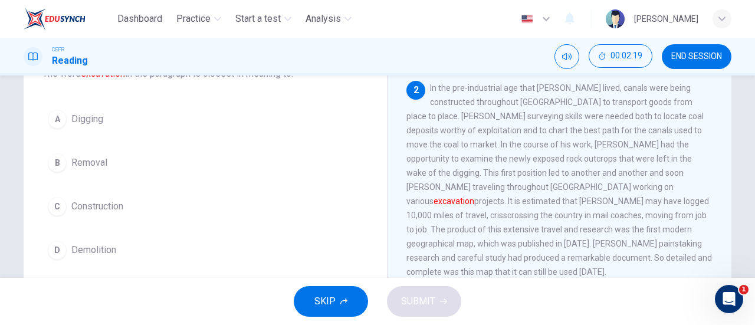
scroll to position [95, 0]
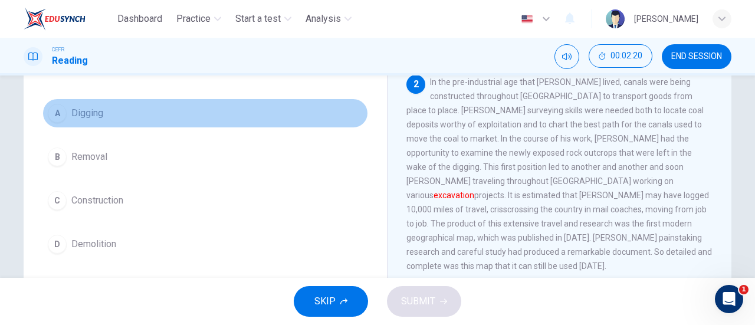
click at [120, 104] on button "A Digging" at bounding box center [205, 112] width 326 height 29
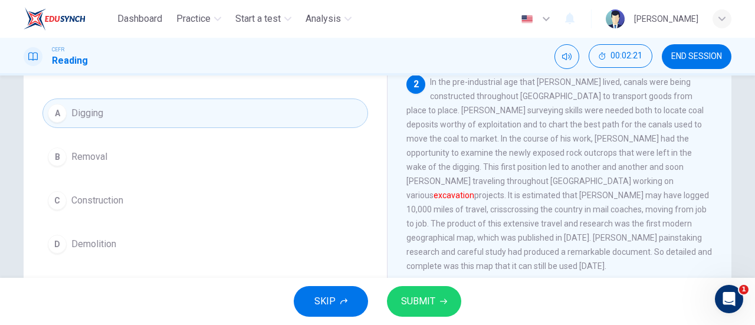
click at [443, 320] on div "SKIP SUBMIT" at bounding box center [377, 301] width 755 height 47
click at [425, 303] on span "SUBMIT" at bounding box center [418, 301] width 34 height 17
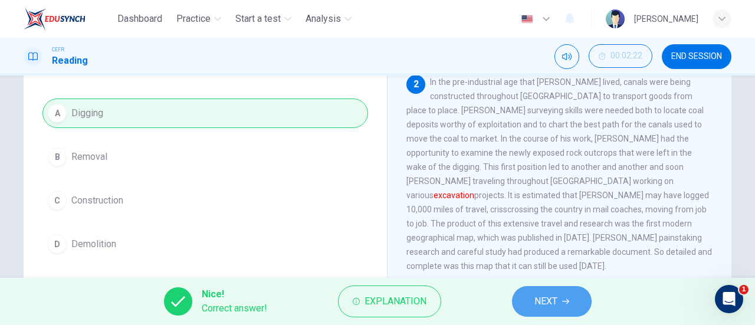
click at [560, 303] on button "NEXT" at bounding box center [552, 301] width 80 height 31
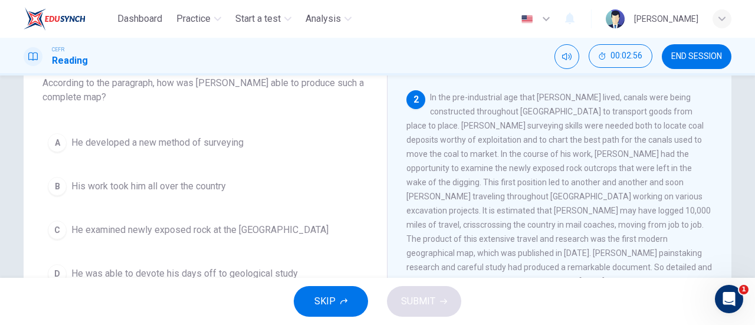
scroll to position [84, 0]
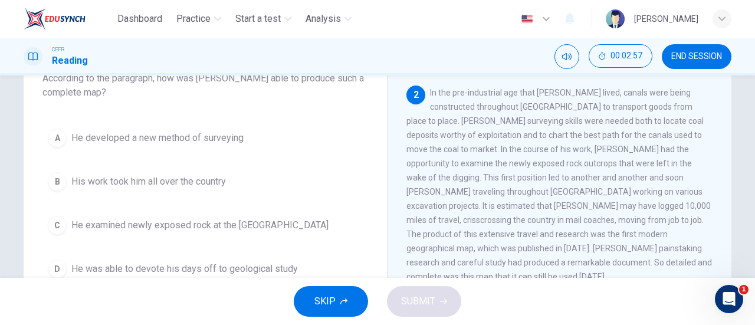
click at [230, 196] on div "A He developed a new method of surveying B His work took him all over the count…" at bounding box center [205, 203] width 326 height 160
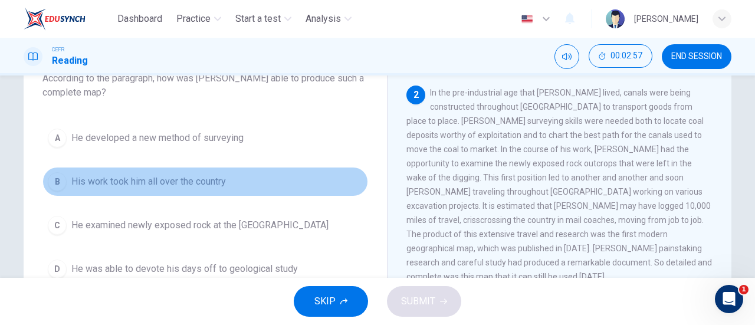
click at [195, 167] on button "B His work took him all over the country" at bounding box center [205, 181] width 326 height 29
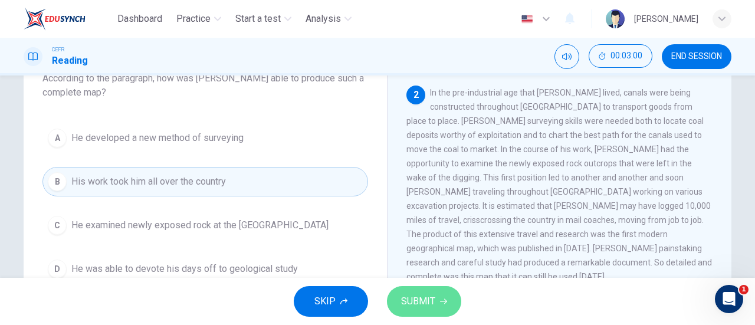
click at [428, 295] on span "SUBMIT" at bounding box center [418, 301] width 34 height 17
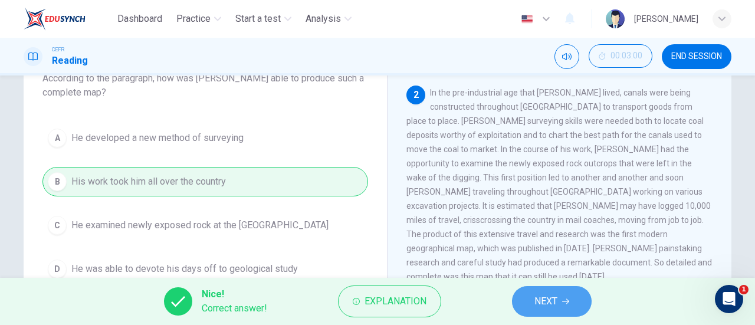
click at [532, 297] on button "NEXT" at bounding box center [552, 301] width 80 height 31
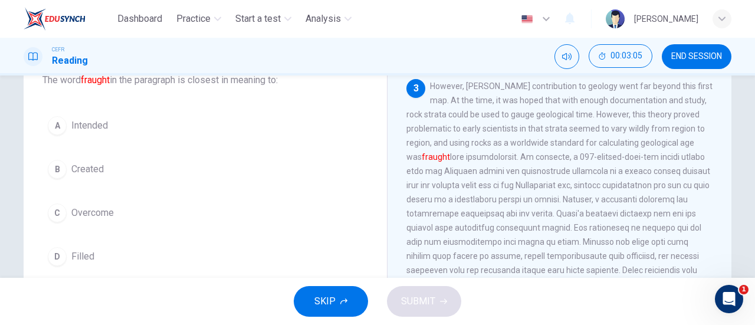
scroll to position [83, 0]
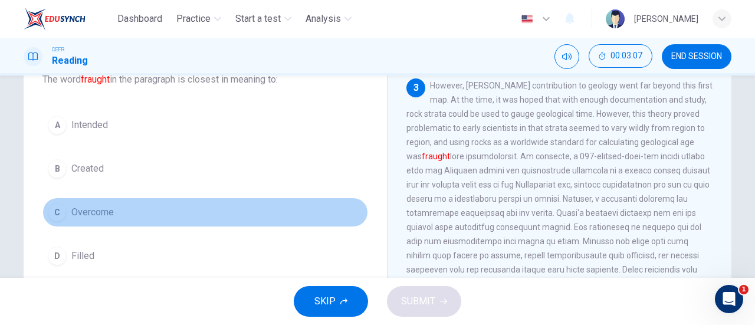
click at [119, 209] on button "C Overcome" at bounding box center [205, 212] width 326 height 29
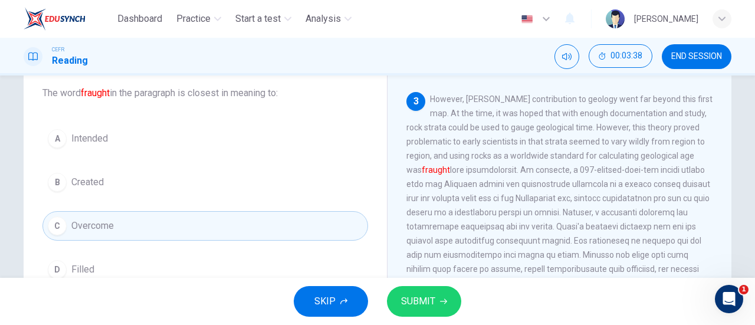
scroll to position [69, 0]
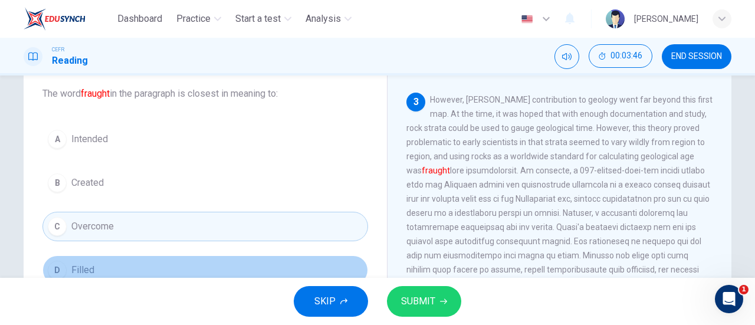
click at [71, 271] on span "Filled" at bounding box center [82, 270] width 23 height 14
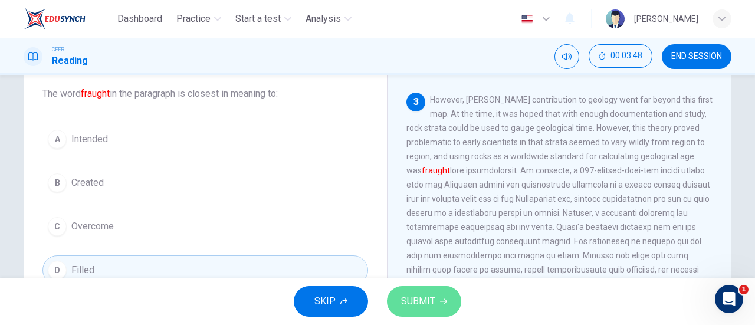
click at [449, 308] on button "SUBMIT" at bounding box center [424, 301] width 74 height 31
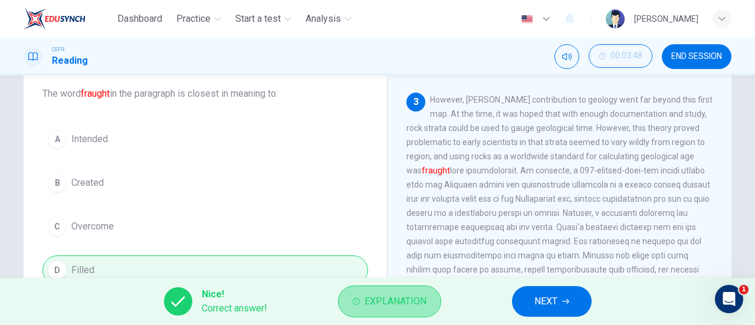
click at [403, 291] on button "Explanation" at bounding box center [389, 301] width 103 height 32
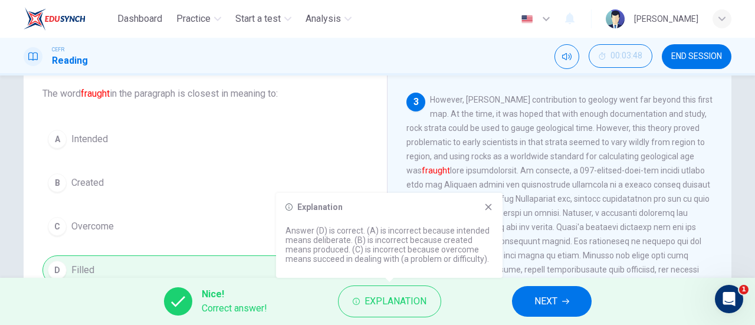
click at [556, 287] on button "NEXT" at bounding box center [552, 301] width 80 height 31
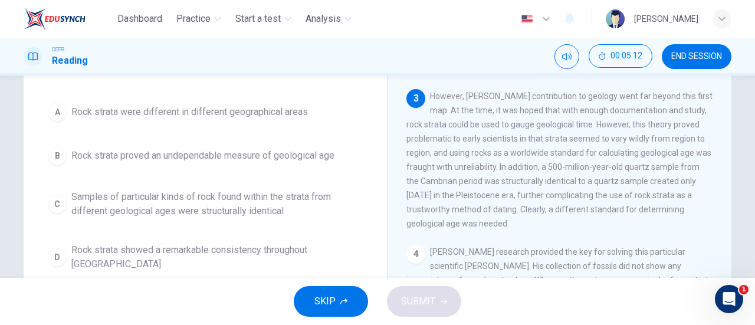
scroll to position [98, 0]
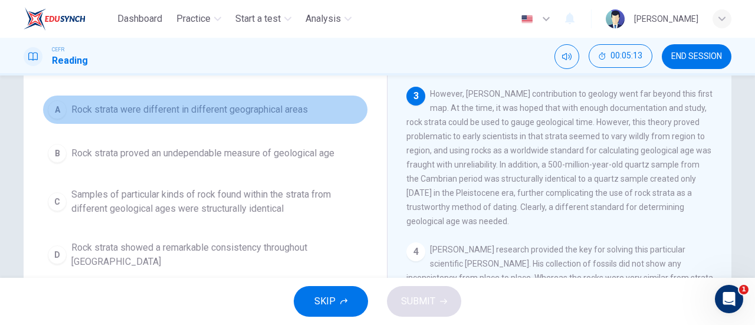
click at [204, 117] on button "A Rock strata were different in different geographical areas" at bounding box center [205, 109] width 326 height 29
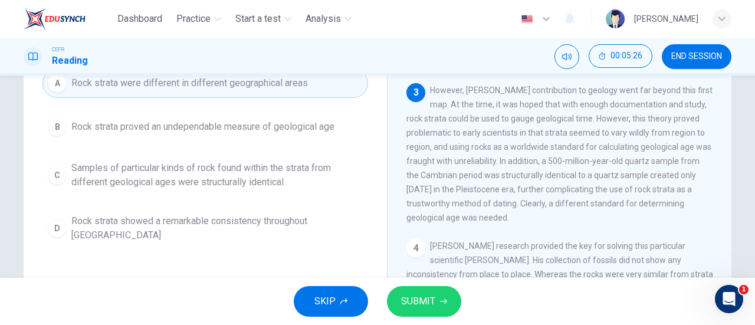
scroll to position [126, 0]
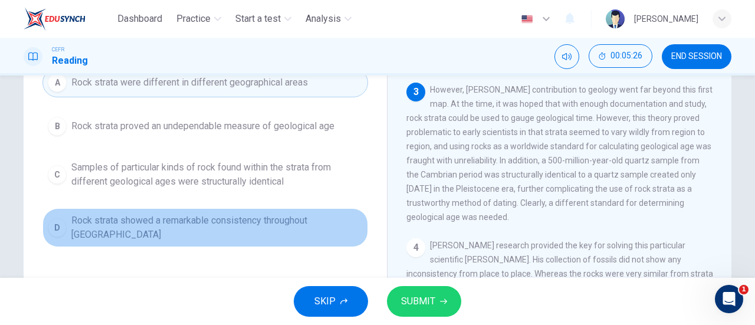
click at [215, 226] on span "Rock strata showed a remarkable consistency throughout England" at bounding box center [216, 227] width 291 height 28
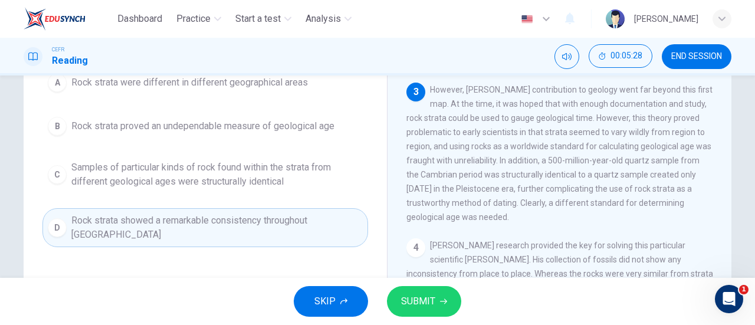
click at [428, 307] on span "SUBMIT" at bounding box center [418, 301] width 34 height 17
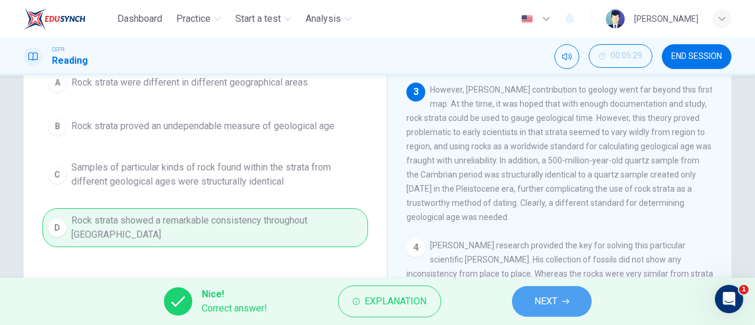
click at [545, 302] on span "NEXT" at bounding box center [545, 301] width 23 height 17
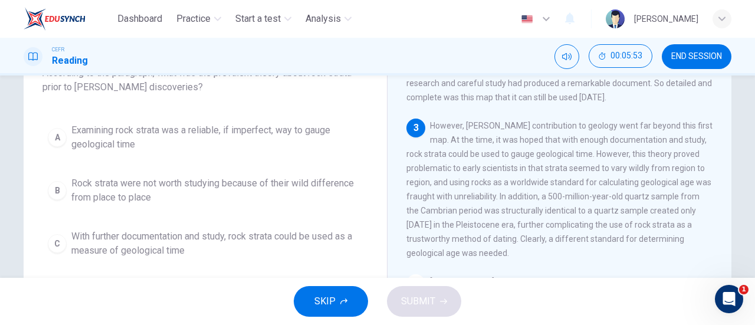
scroll to position [87, 0]
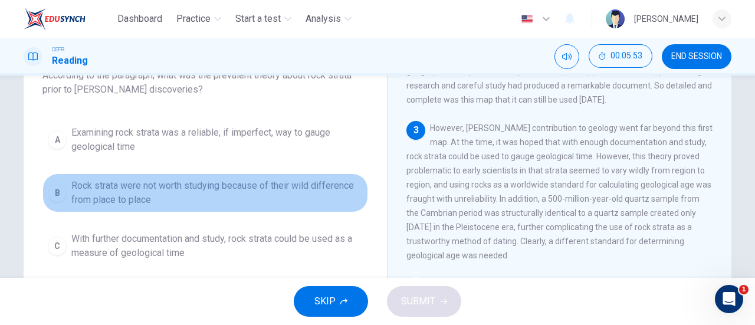
click at [234, 198] on span "Rock strata were not worth studying because of their wild difference from place…" at bounding box center [216, 193] width 291 height 28
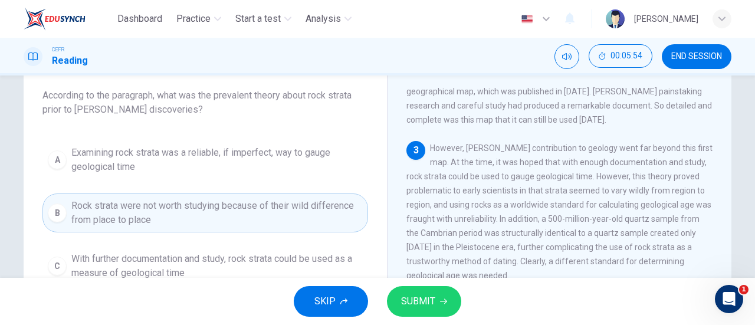
scroll to position [67, 0]
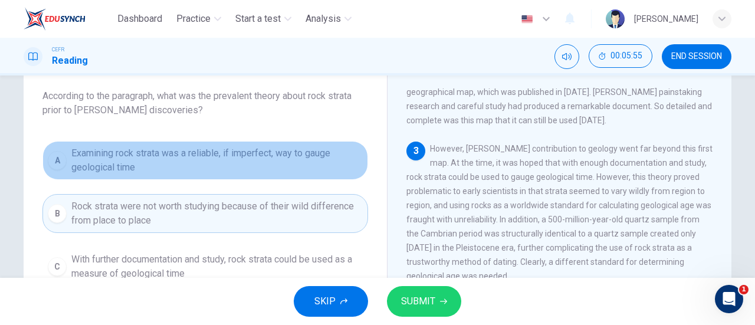
click at [214, 167] on span "Examining rock strata was a reliable, if imperfect, way to gauge geological time" at bounding box center [216, 160] width 291 height 28
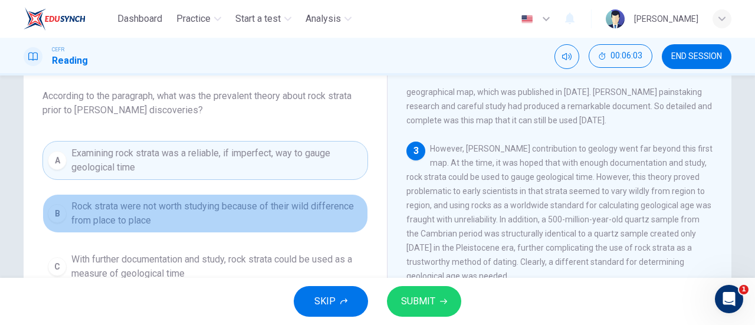
click at [296, 227] on button "B Rock strata were not worth studying because of their wild difference from pla…" at bounding box center [205, 213] width 326 height 39
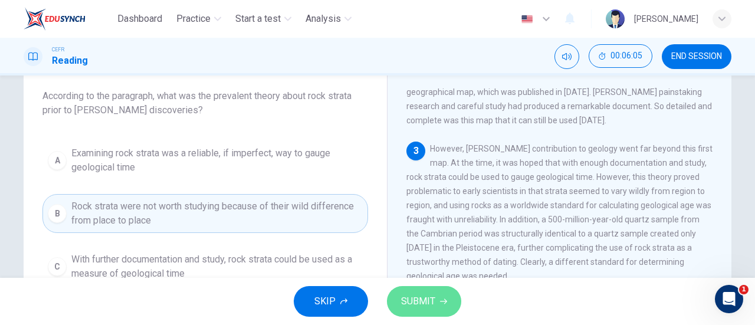
click at [421, 290] on button "SUBMIT" at bounding box center [424, 301] width 74 height 31
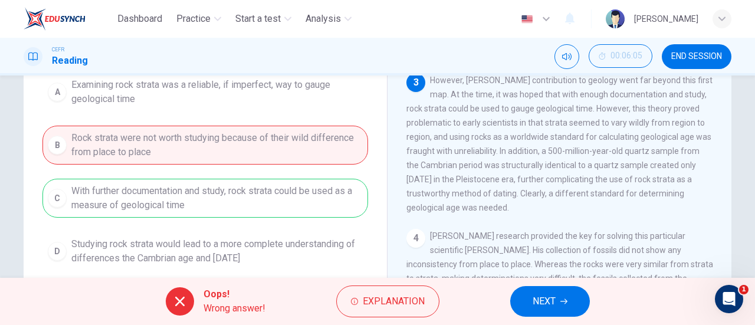
scroll to position [134, 0]
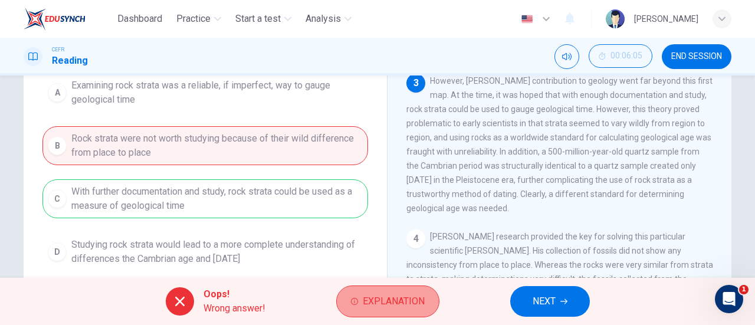
click at [408, 310] on span "Explanation" at bounding box center [394, 301] width 62 height 17
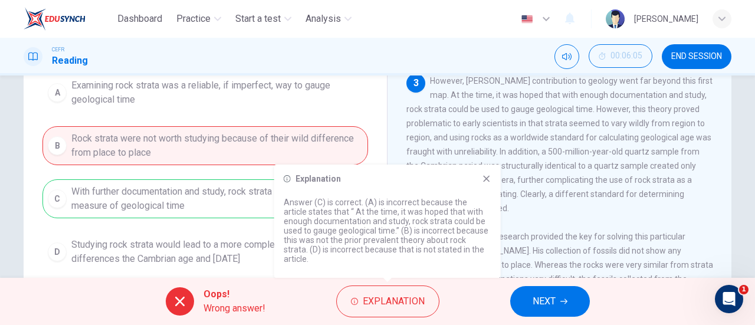
click at [517, 288] on button "NEXT" at bounding box center [550, 301] width 80 height 31
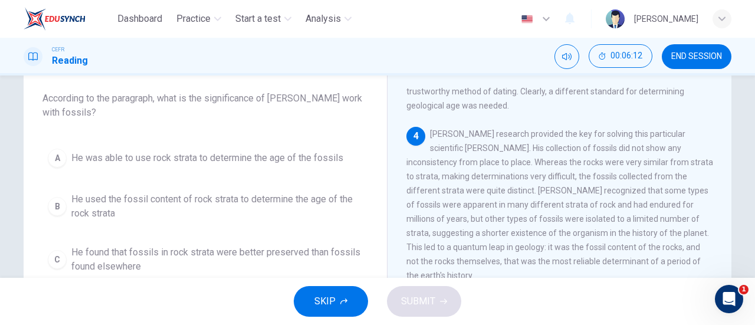
scroll to position [64, 0]
click at [682, 65] on button "END SESSION" at bounding box center [697, 56] width 70 height 25
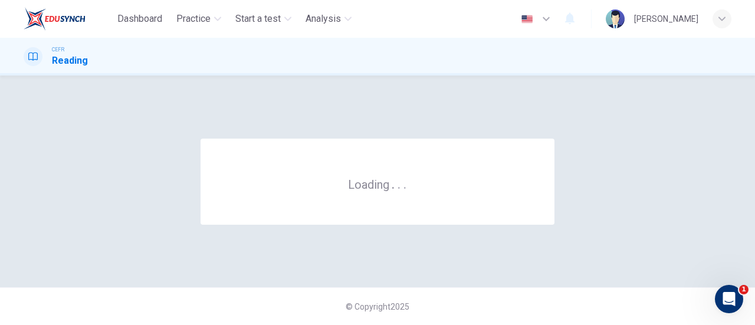
scroll to position [0, 0]
